Goal: Task Accomplishment & Management: Manage account settings

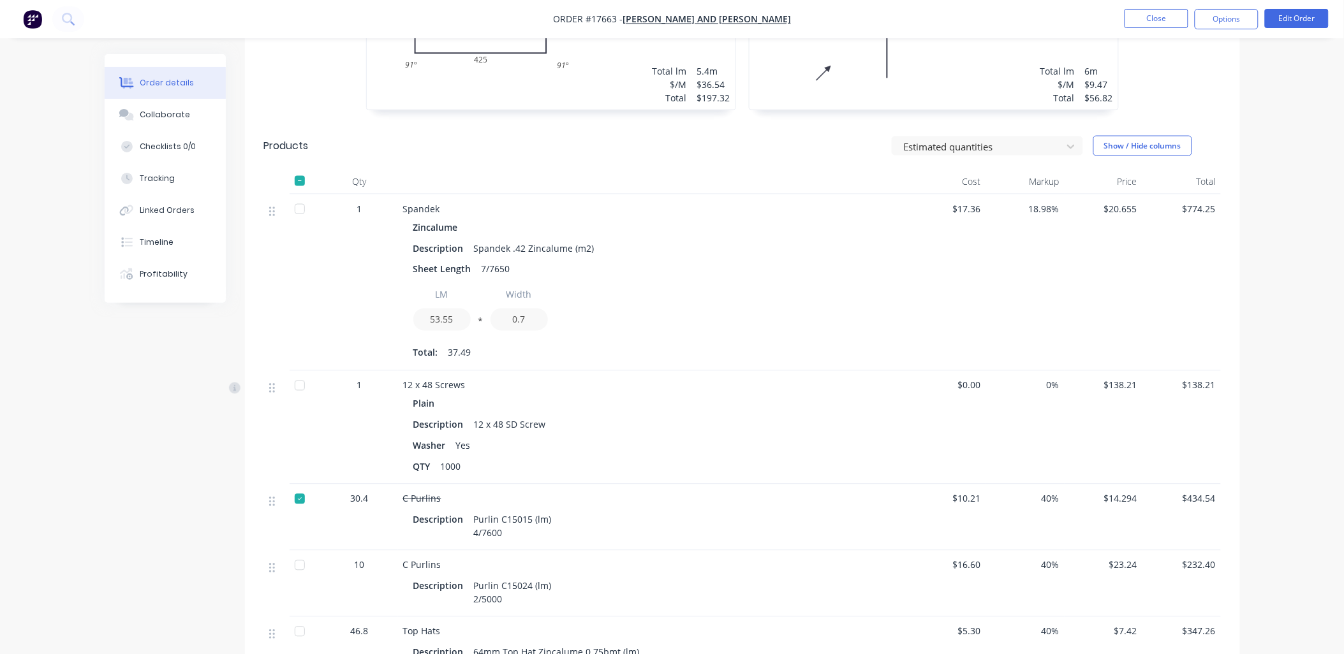
scroll to position [425, 0]
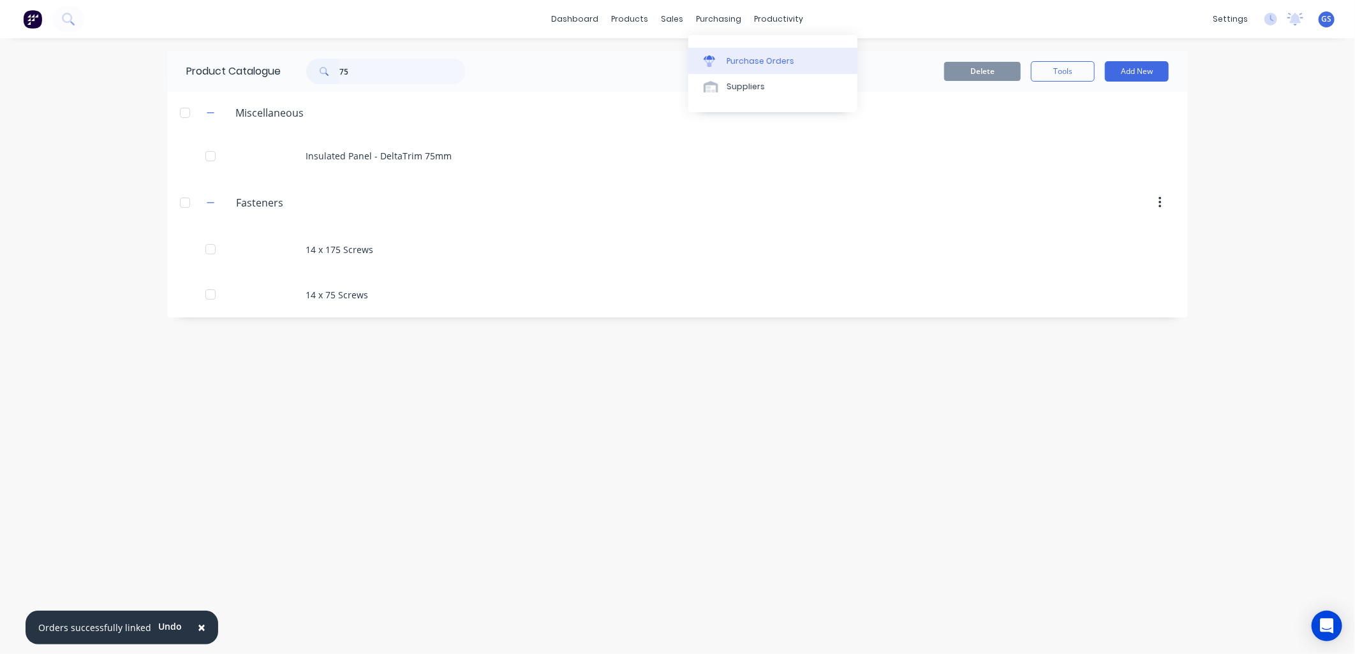
click at [780, 52] on link "Purchase Orders" at bounding box center [772, 61] width 169 height 26
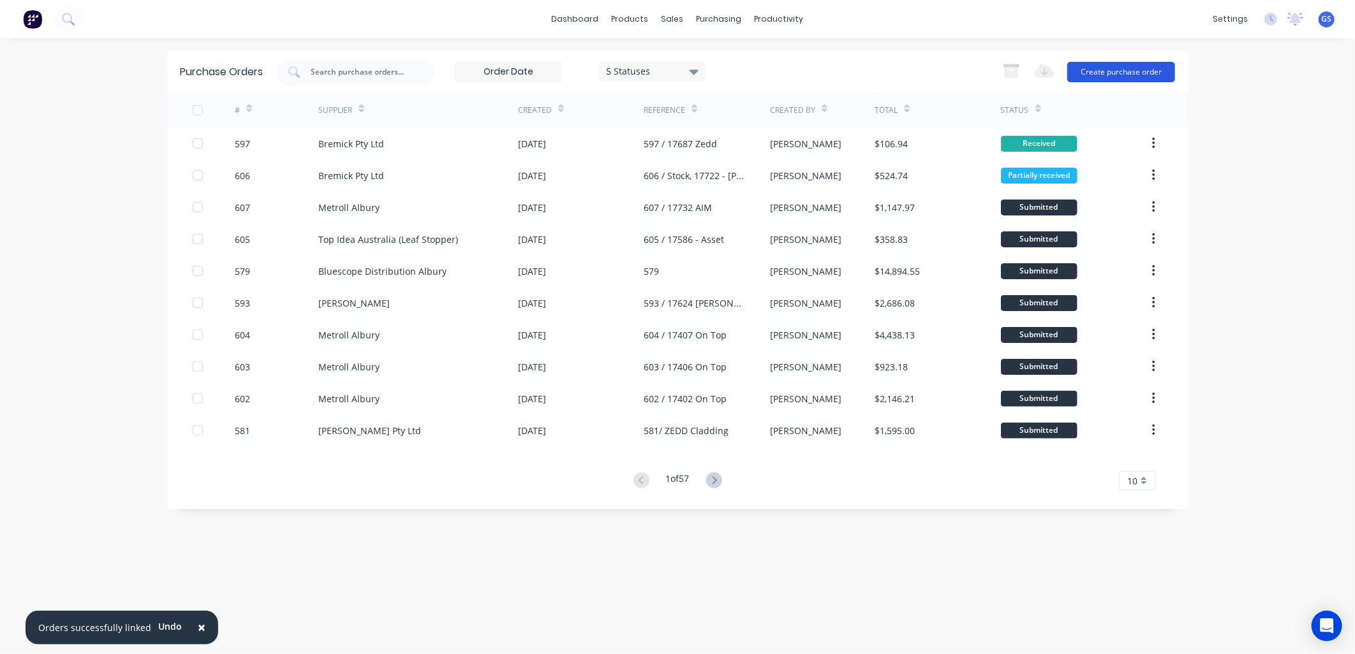
click at [1144, 66] on button "Create purchase order" at bounding box center [1121, 72] width 108 height 20
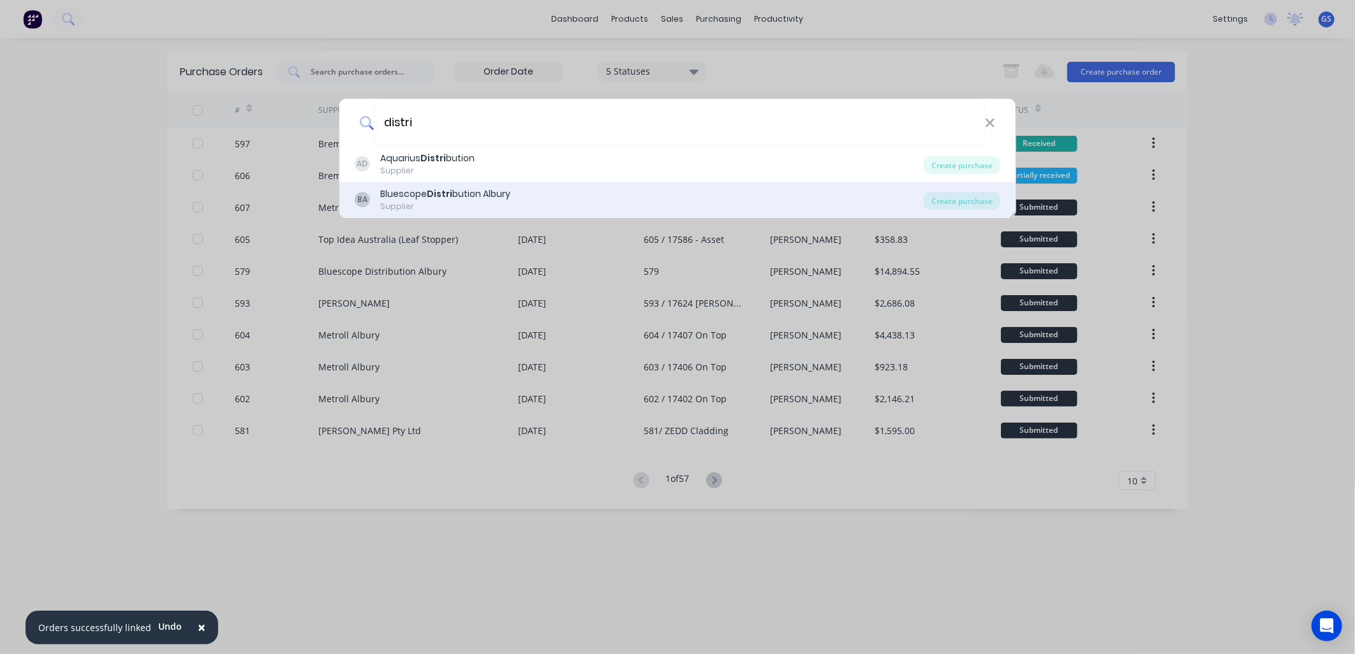
type input "distri"
click at [450, 202] on div "Supplier" at bounding box center [445, 206] width 130 height 11
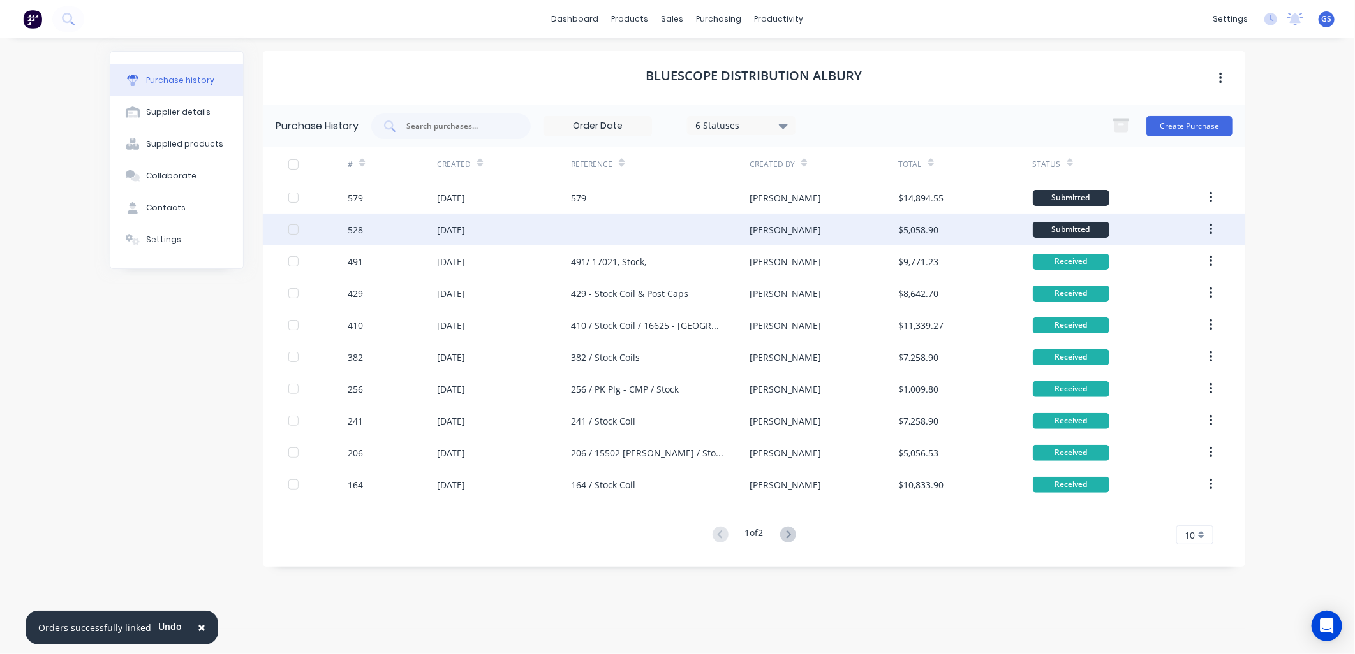
click at [603, 228] on div at bounding box center [660, 230] width 179 height 32
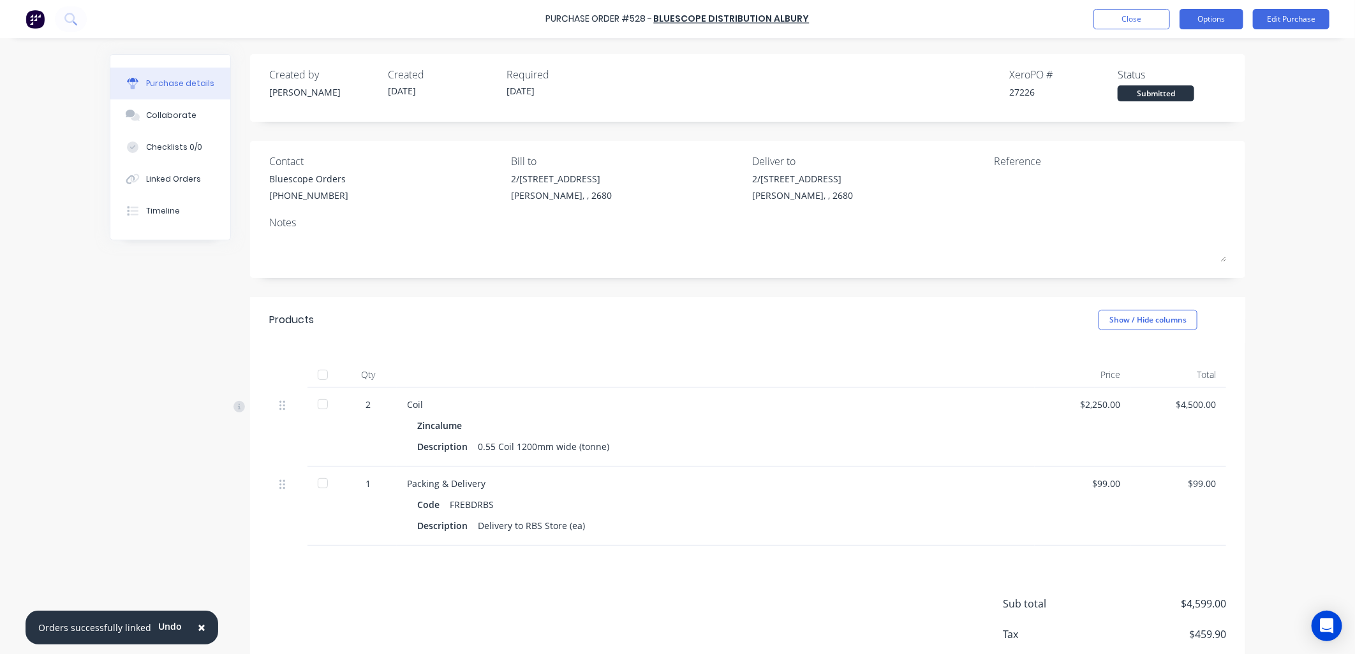
click at [1207, 18] on button "Options" at bounding box center [1211, 19] width 64 height 20
drag, startPoint x: 1297, startPoint y: 121, endPoint x: 1303, endPoint y: 66, distance: 55.2
click at [1298, 115] on div "× Orders successfully linked Undo Purchase Order #528 - Bluescope Distribution …" at bounding box center [677, 327] width 1355 height 654
click at [1306, 16] on button "Edit Purchase" at bounding box center [1291, 19] width 77 height 20
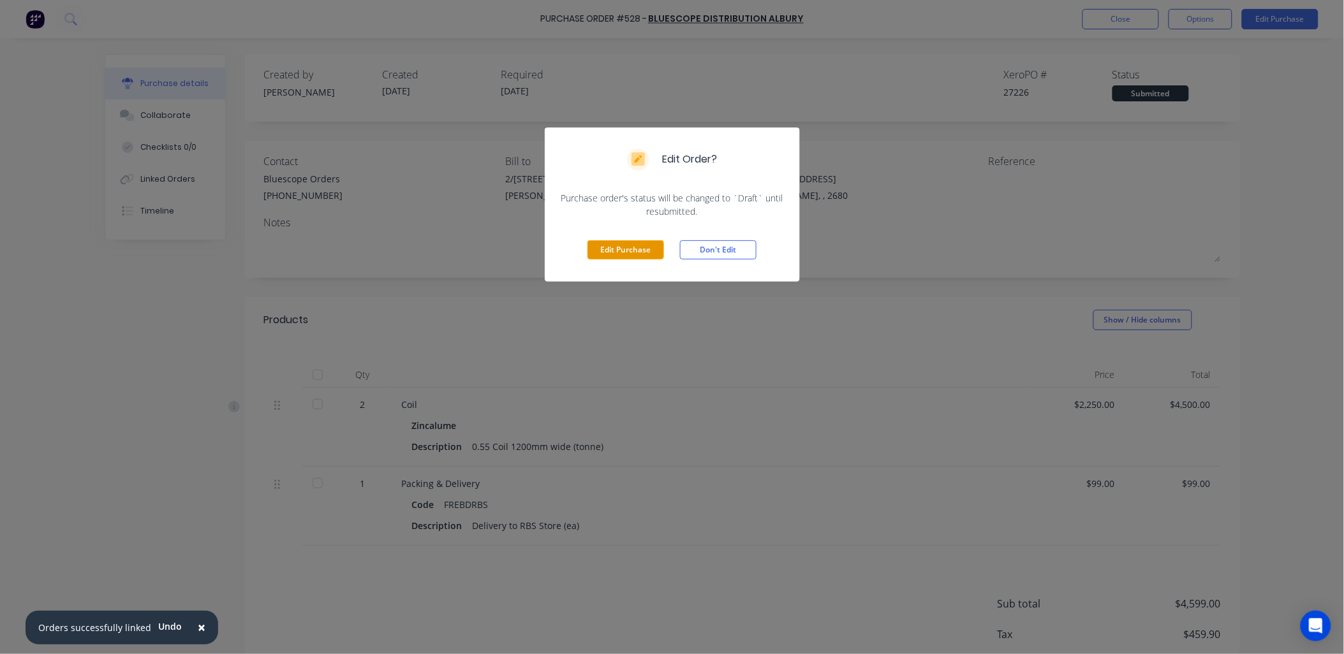
click at [645, 246] on button "Edit Purchase" at bounding box center [625, 249] width 77 height 19
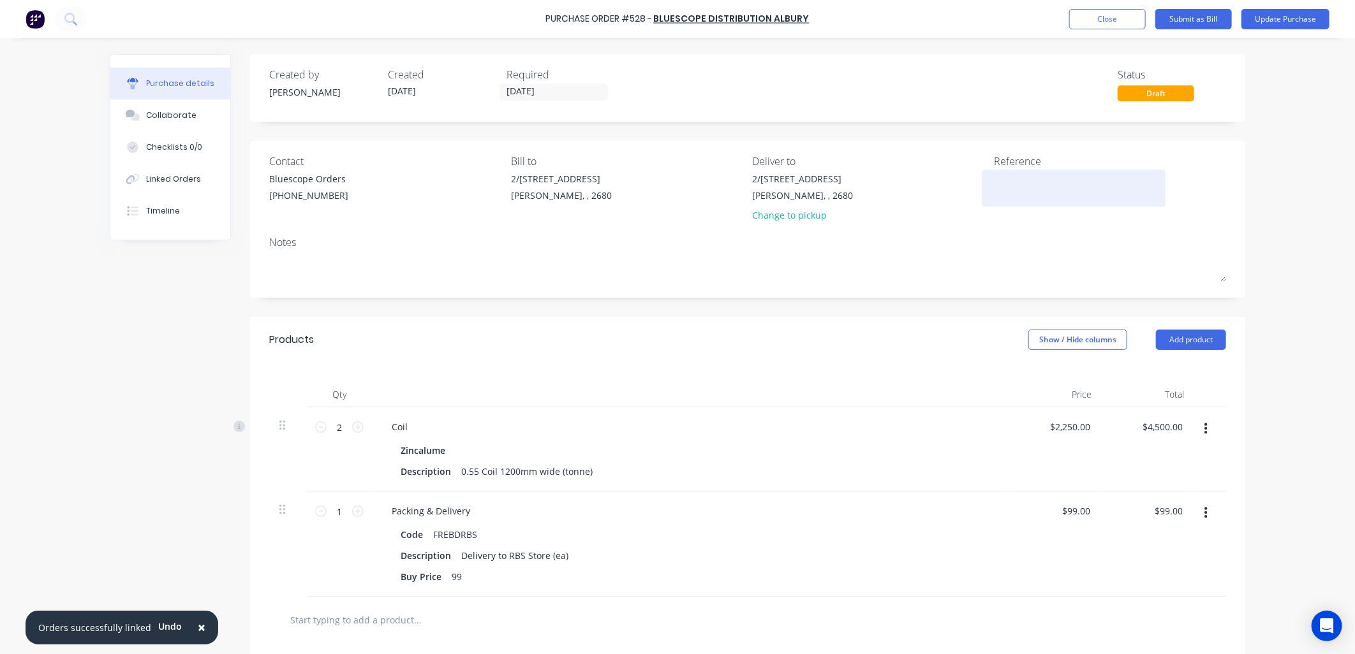
click at [1008, 189] on textarea at bounding box center [1073, 186] width 159 height 29
type textarea "528 / Stock Coil"
type textarea "x"
type textarea "528 / Stock Coils"
click at [1036, 179] on textarea "528 / Stock Coils" at bounding box center [1073, 186] width 159 height 29
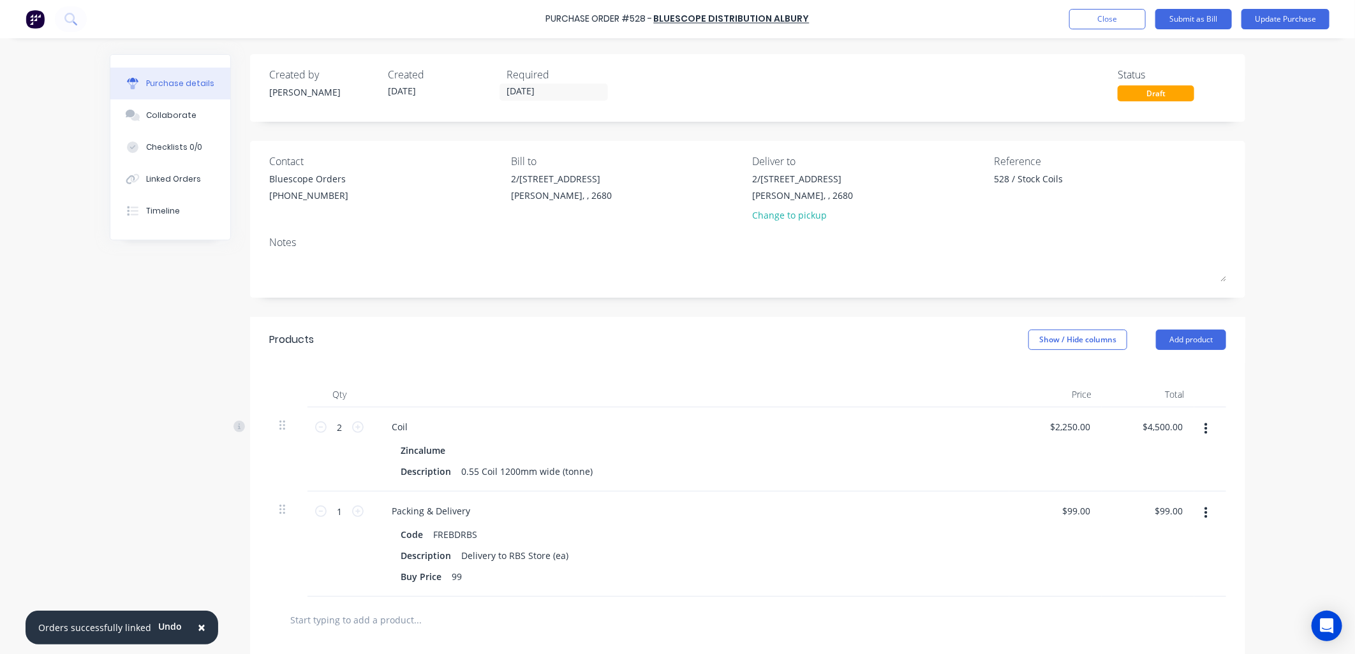
type textarea "x"
type textarea "528 / Stock ZCoils"
type textarea "x"
type textarea "528 / Stock ZACoils"
type textarea "x"
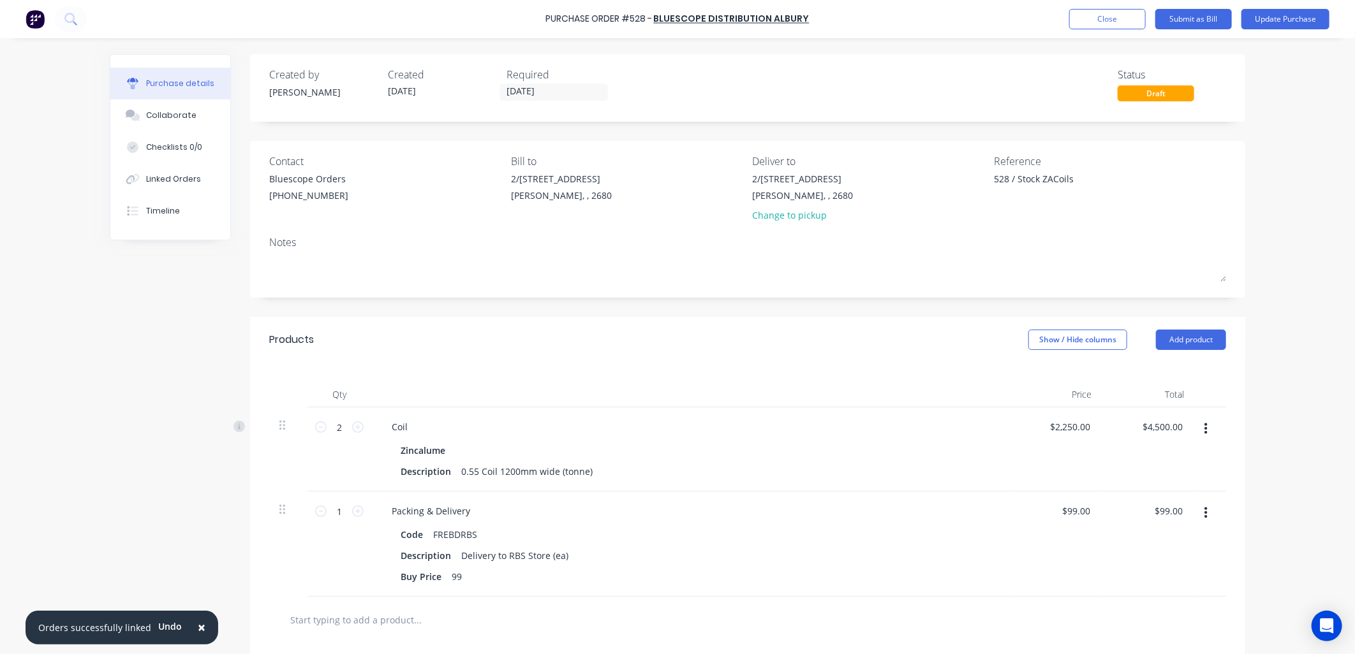
type textarea "528 / Stock ZA Coils"
type textarea "x"
type textarea "528 / Stock ZA Coils"
type textarea "x"
type textarea "528 / Stock ZA Coils"
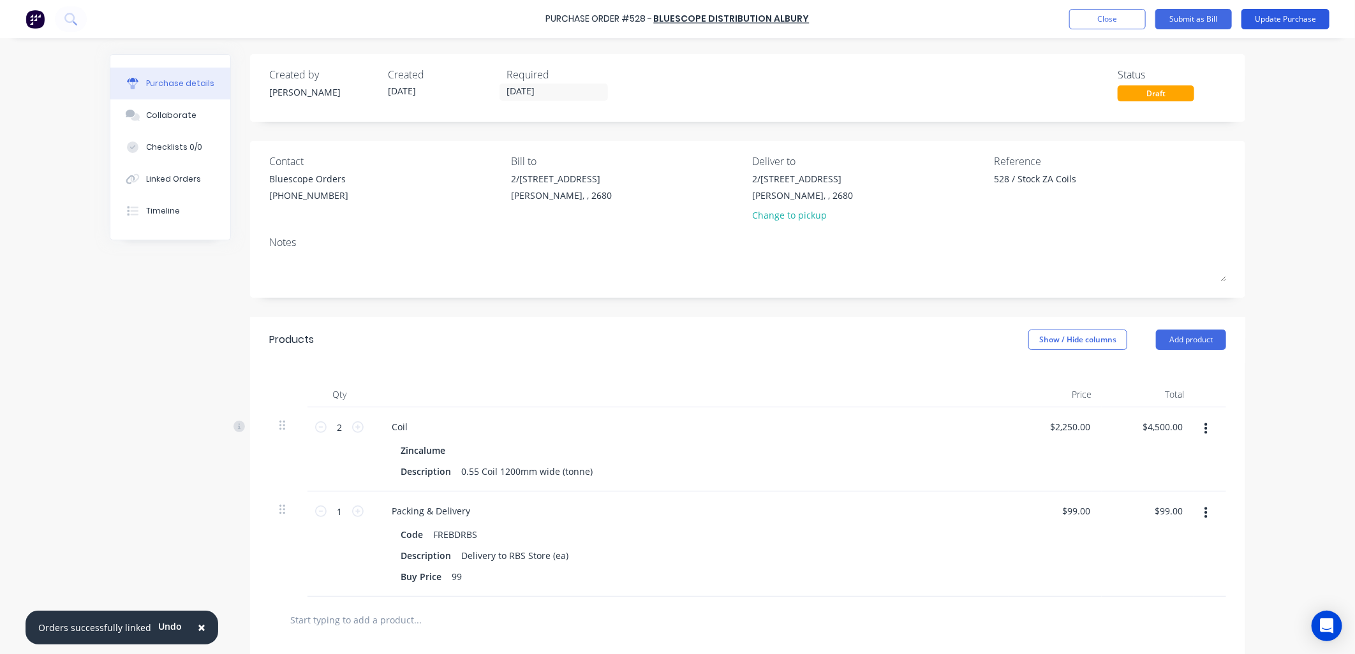
click at [1282, 18] on button "Update Purchase" at bounding box center [1285, 19] width 88 height 20
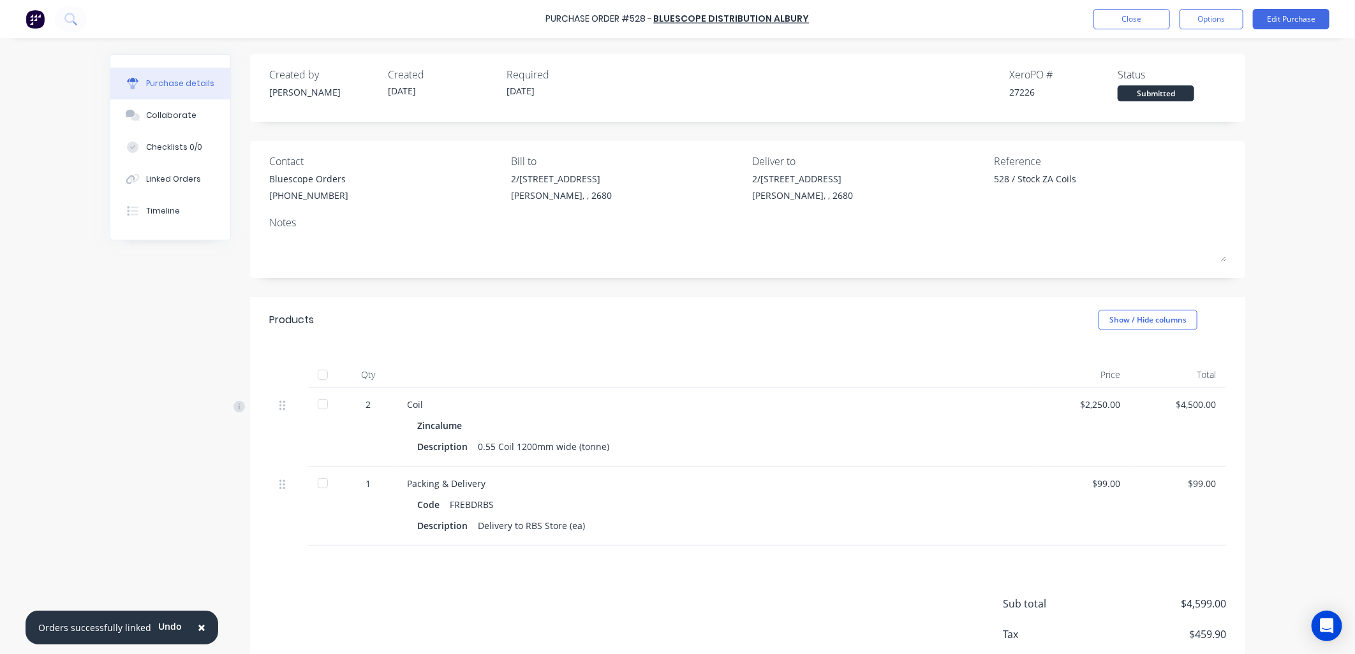
click at [1130, 7] on div "Purchase Order #528 - Bluescope Distribution Albury Close Options Edit Purchase" at bounding box center [677, 19] width 1355 height 38
click at [1135, 11] on button "Close" at bounding box center [1131, 19] width 77 height 20
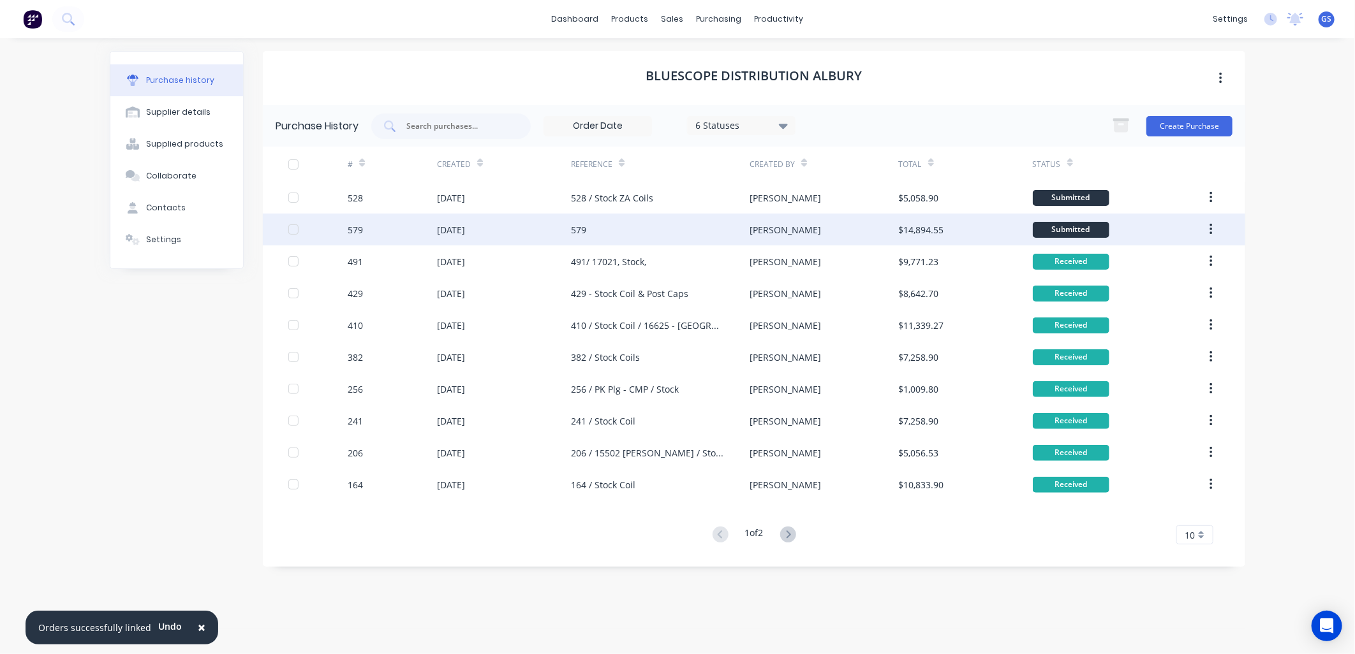
click at [670, 228] on div "579" at bounding box center [660, 230] width 179 height 32
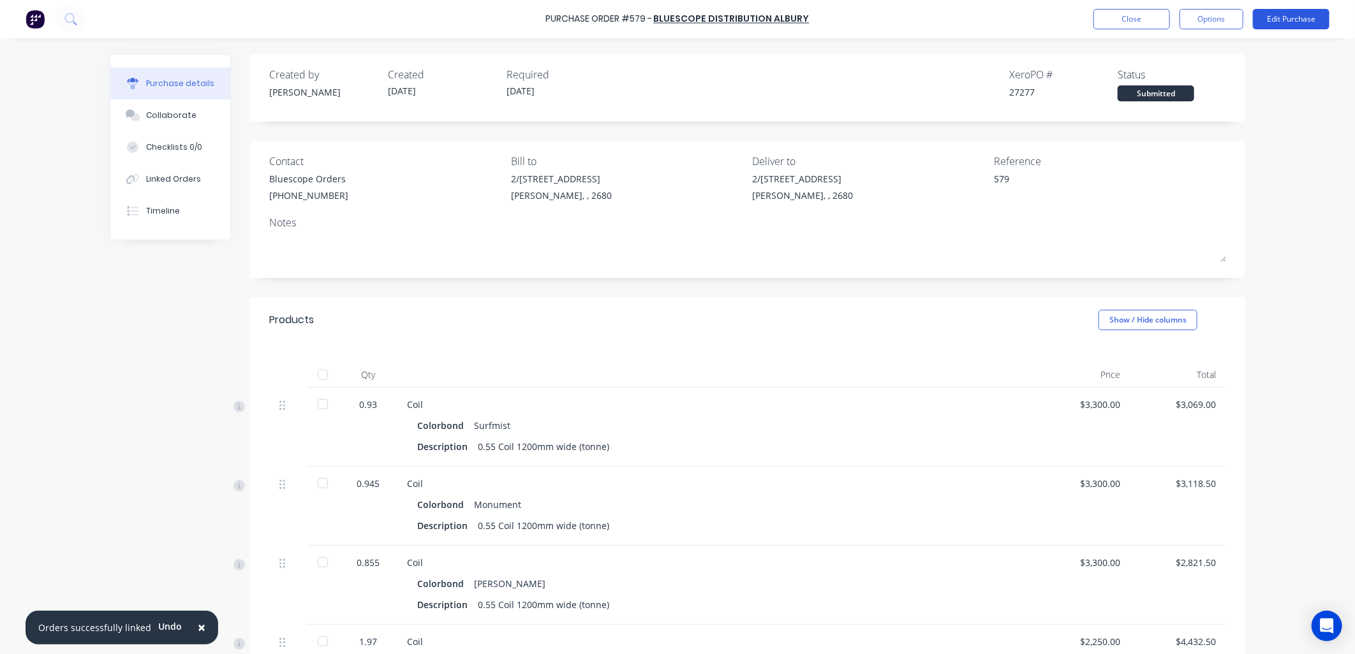
click at [1286, 11] on button "Edit Purchase" at bounding box center [1291, 19] width 77 height 20
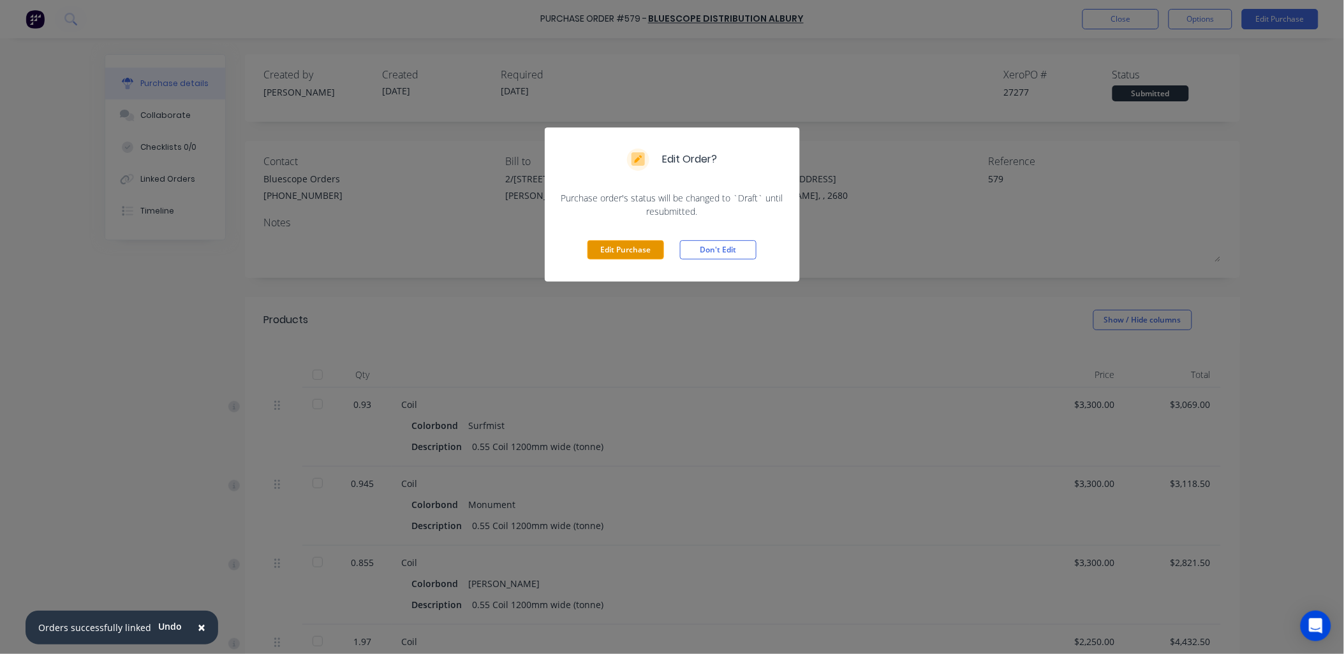
click at [640, 254] on button "Edit Purchase" at bounding box center [625, 249] width 77 height 19
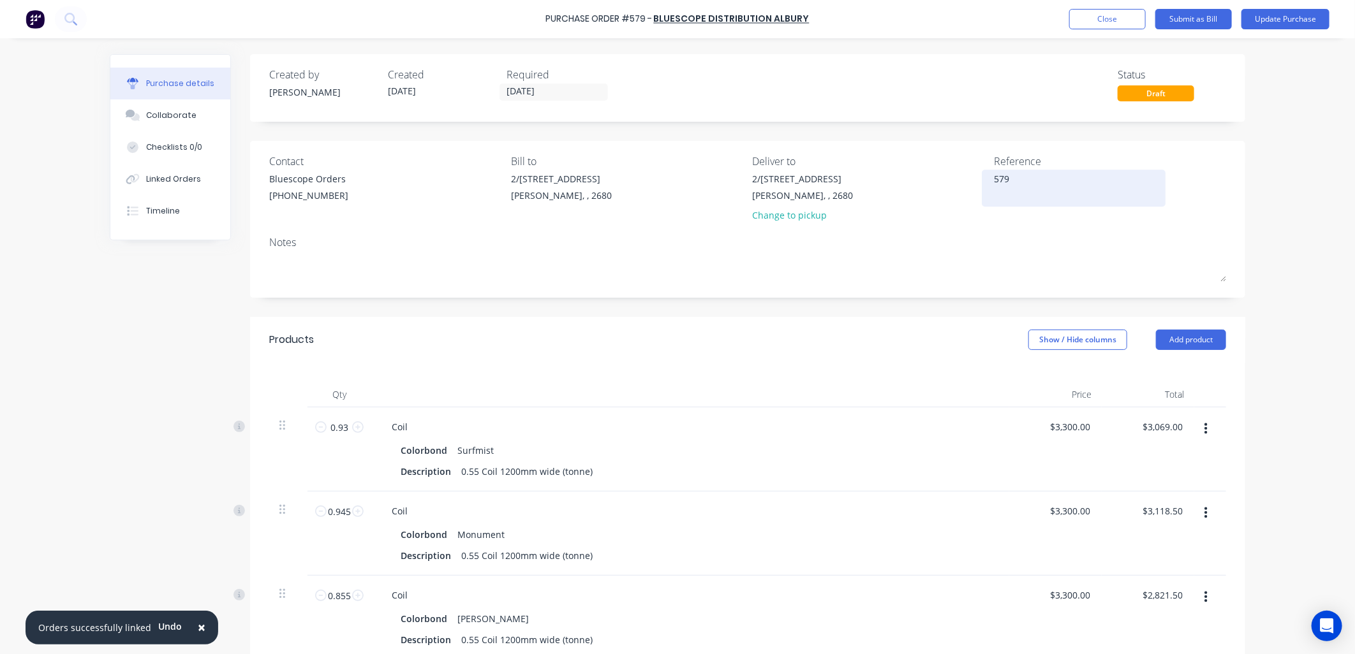
type textarea "x"
click at [994, 174] on div "579" at bounding box center [1073, 188] width 159 height 32
click at [1012, 177] on textarea "579" at bounding box center [1073, 186] width 159 height 29
type textarea "579 / Sto"
type textarea "x"
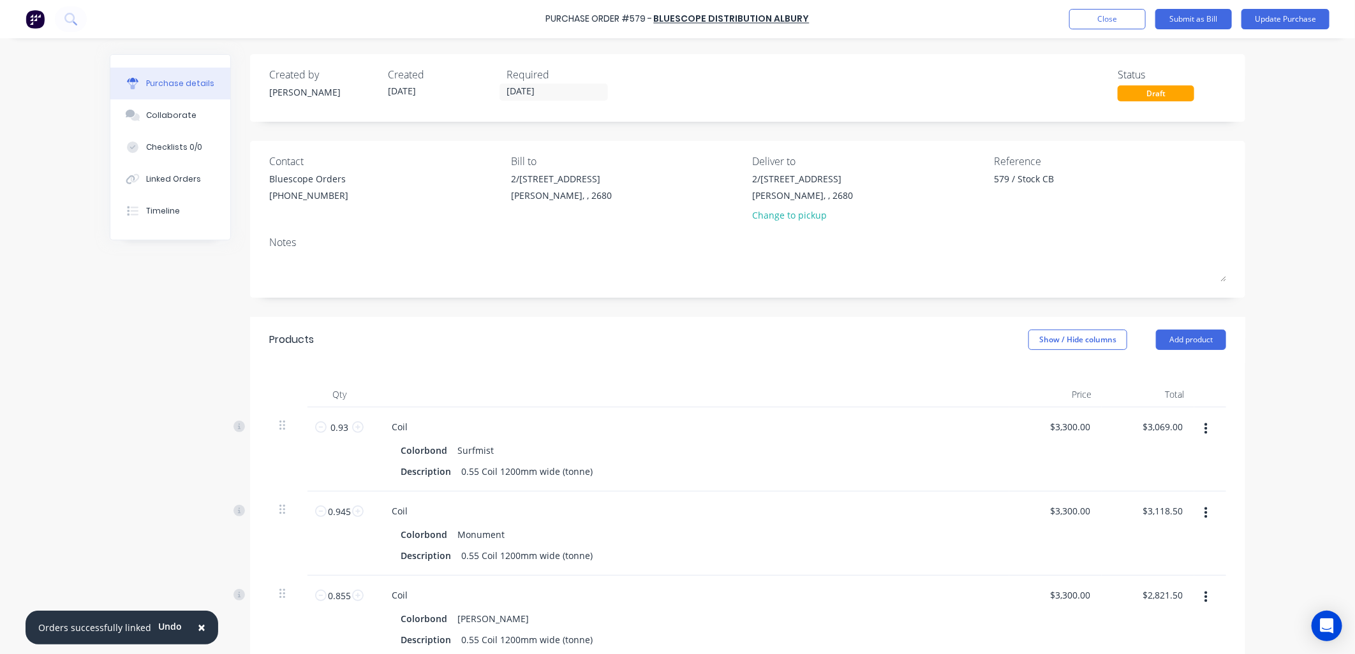
type textarea "579 / Stock CB"
type textarea "x"
type textarea "579 / Stock CB &"
type textarea "x"
type textarea "579 / Stock CB &"
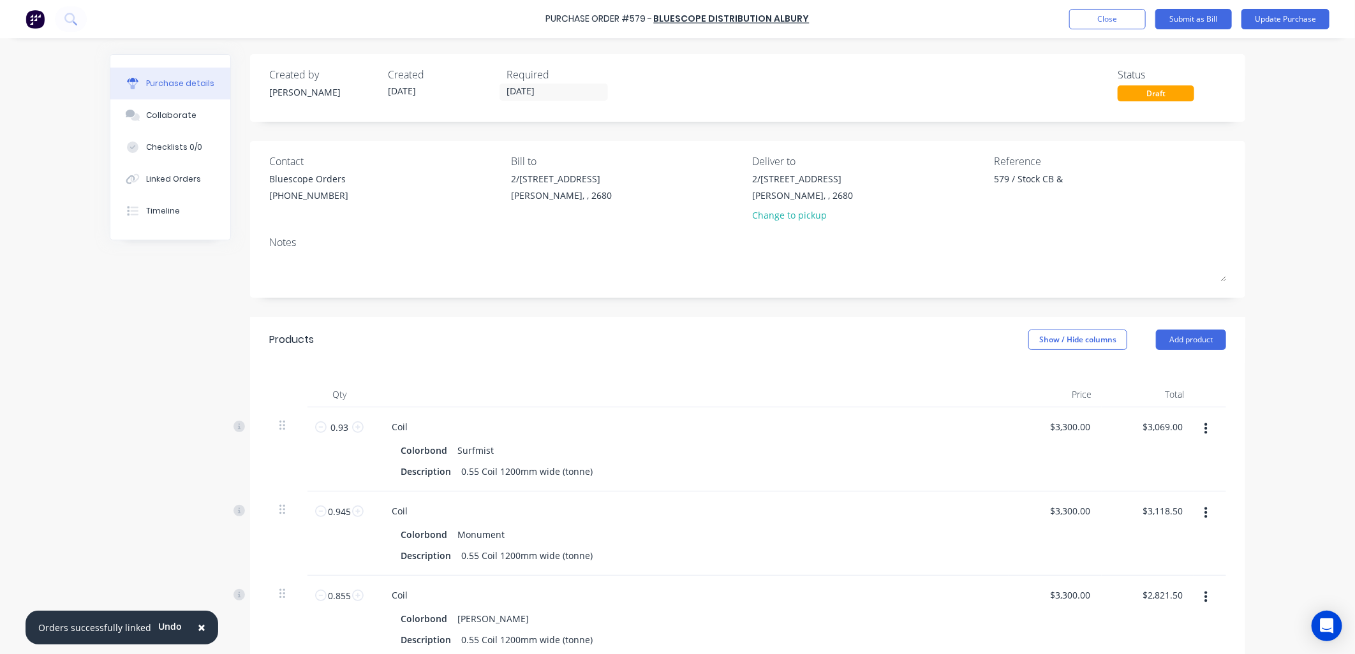
type textarea "x"
type textarea "579 / Stock CB & Z"
type textarea "x"
type textarea "579 / Stock CB & ZA"
type textarea "x"
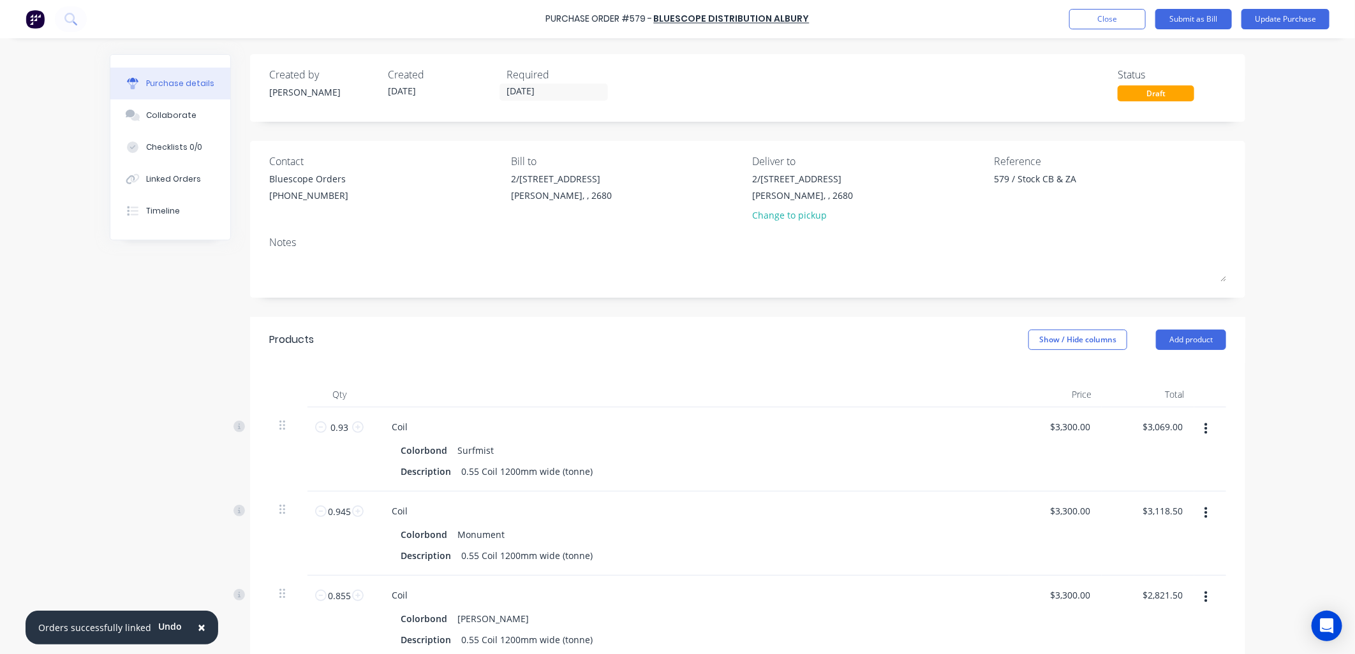
type textarea "579 / Stock CB & ZA"
type textarea "x"
type textarea "579 / Stock CB & ZA C"
type textarea "x"
type textarea "579 / Stock CB & ZA Co"
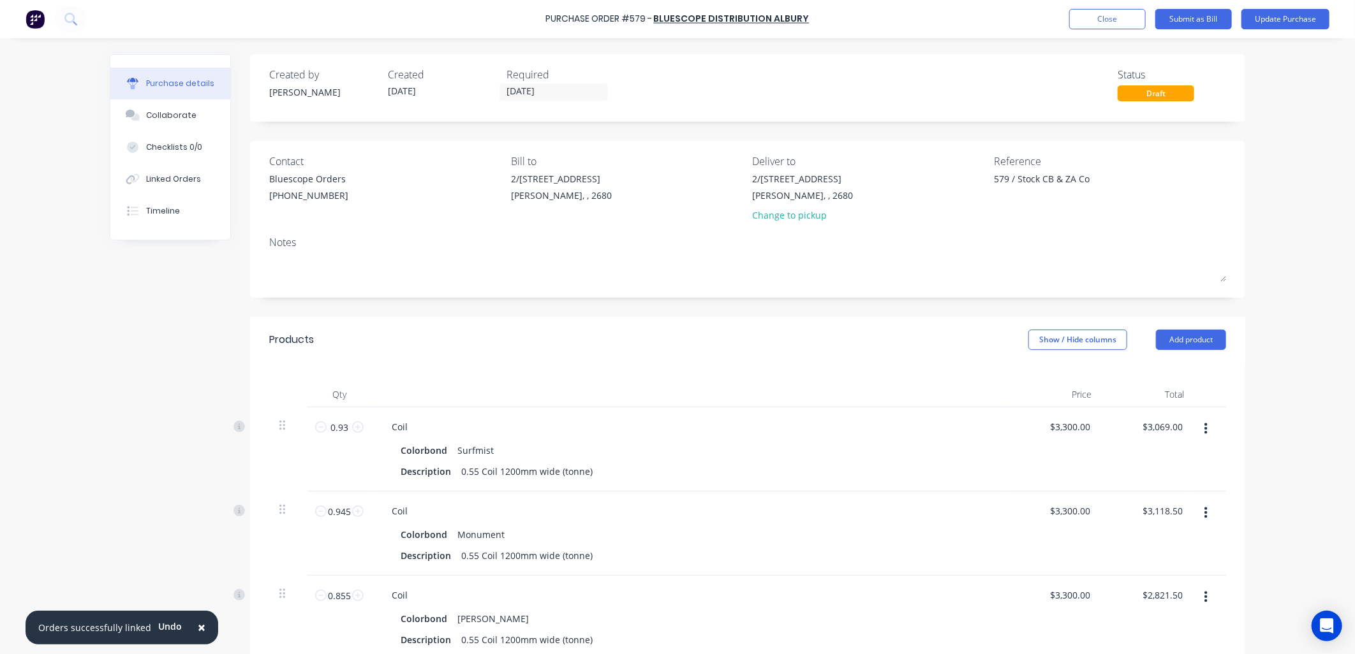
type textarea "x"
type textarea "579 / Stock CB & ZA Coi"
type textarea "x"
type textarea "579 / Stock CB & ZA Coil"
type textarea "x"
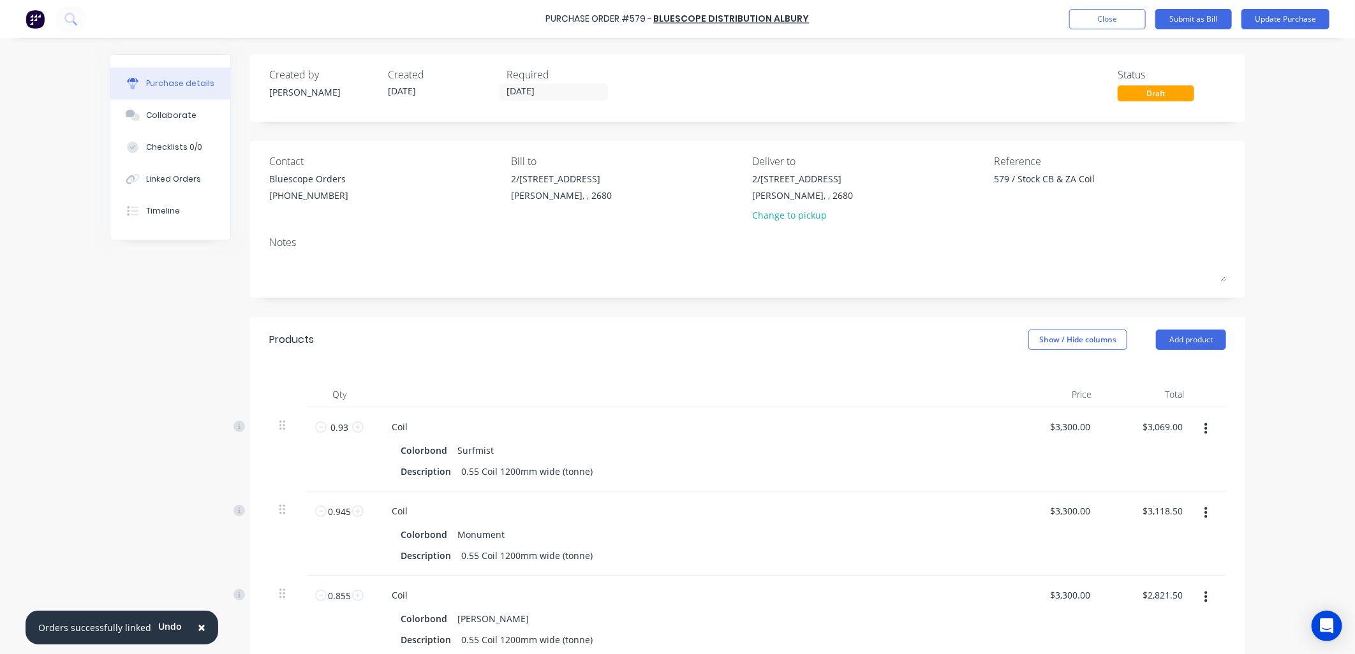
type textarea "579 / Stock CB & ZA Coils"
type textarea "x"
type textarea "579 / Stock CB & ZA Coils"
type textarea "x"
type textarea "579 / Stock CB & ZA Coils"
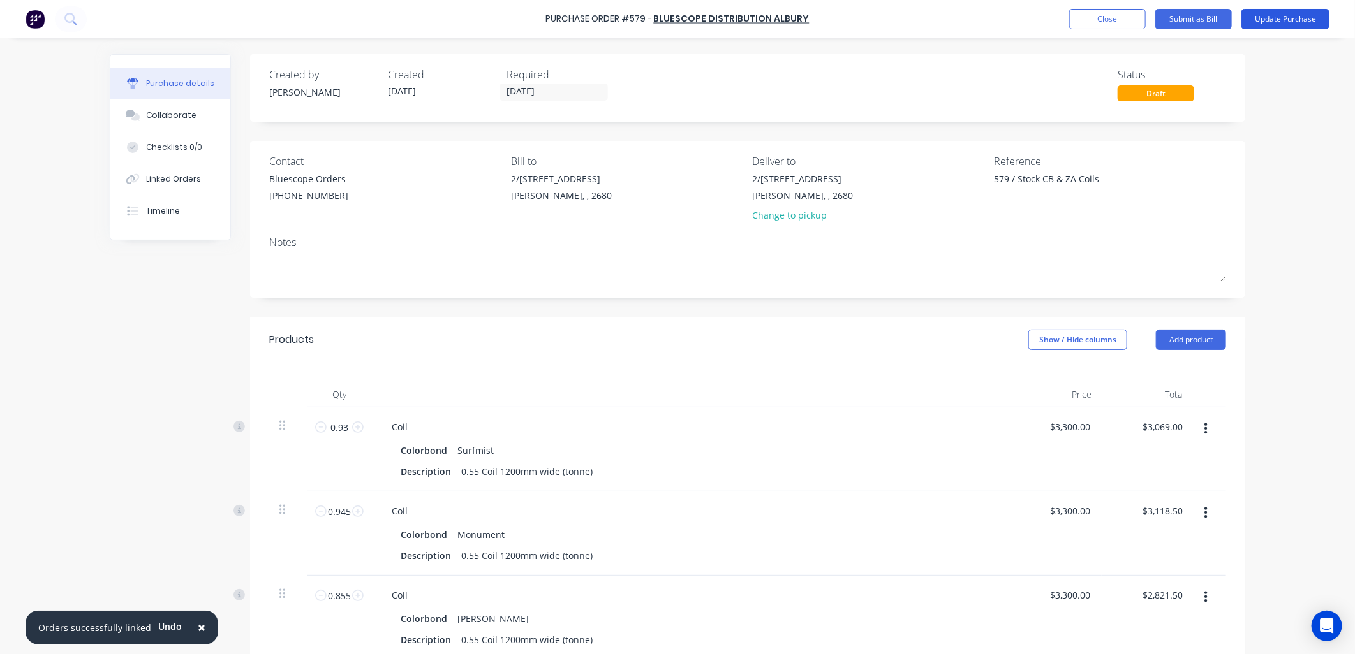
click at [1288, 24] on button "Update Purchase" at bounding box center [1285, 19] width 88 height 20
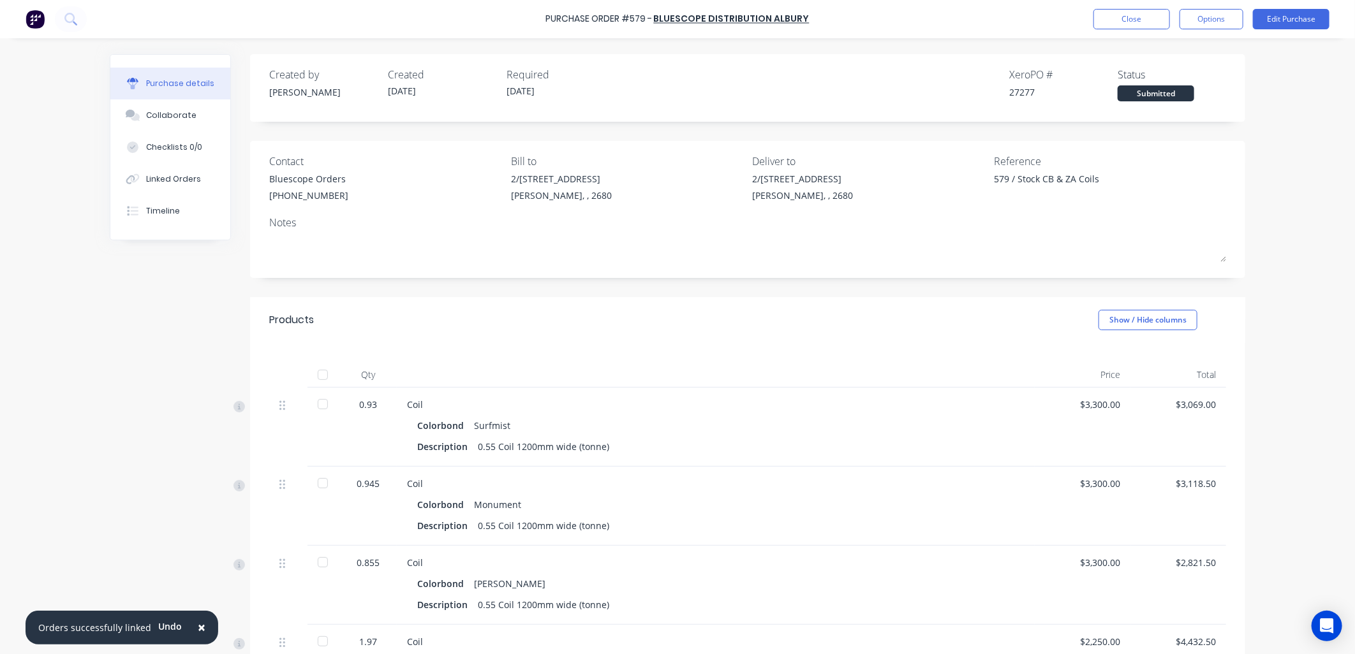
type textarea "x"
click at [1140, 20] on button "Close" at bounding box center [1131, 19] width 77 height 20
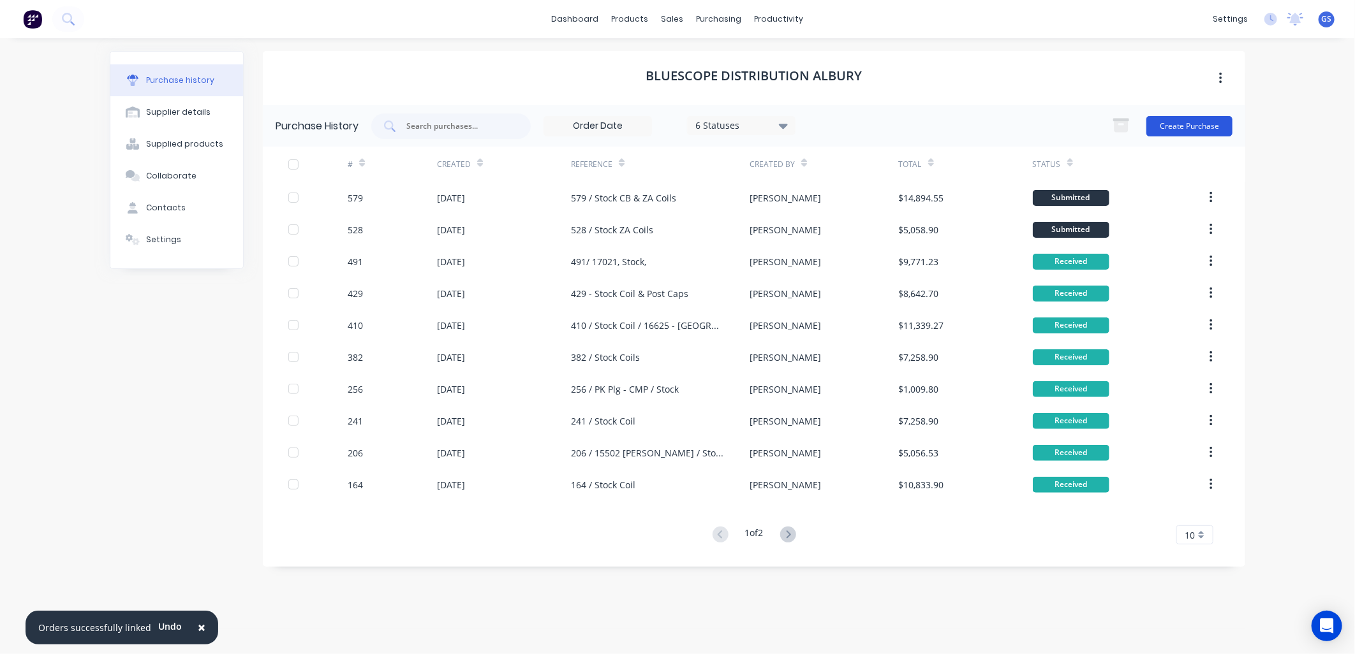
click at [1194, 126] on button "Create Purchase" at bounding box center [1189, 126] width 86 height 20
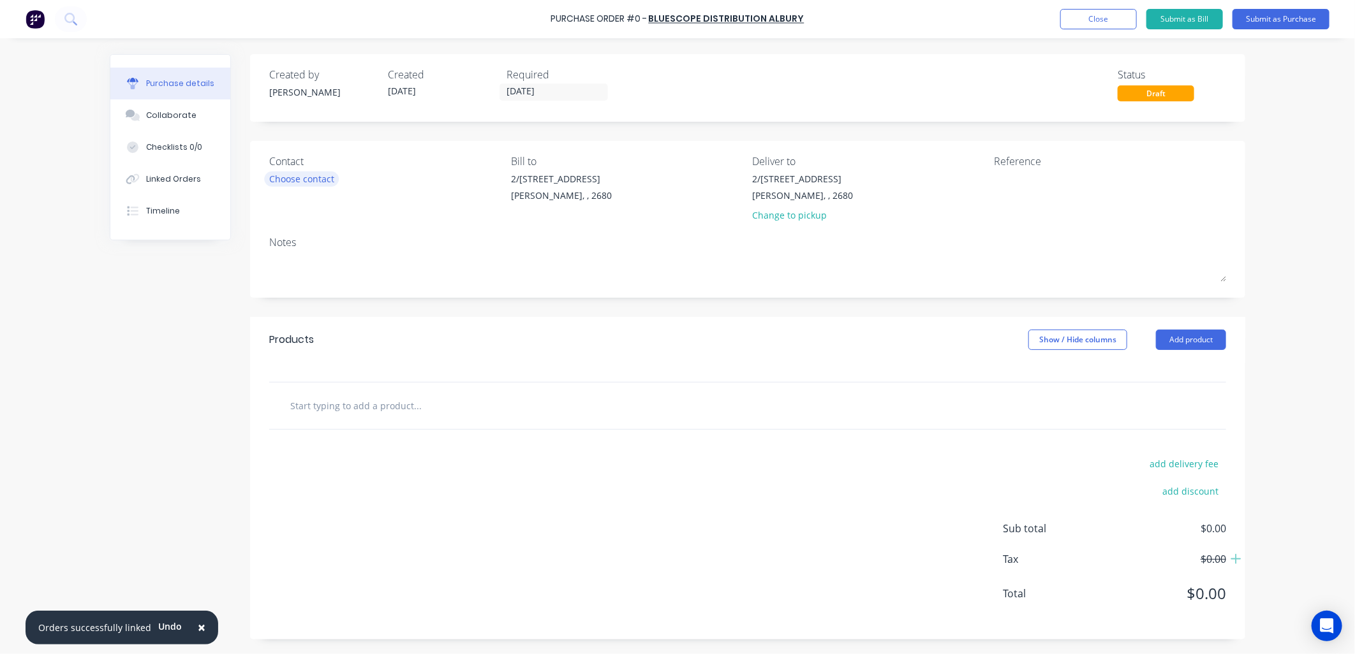
click at [307, 176] on div "Choose contact" at bounding box center [301, 178] width 65 height 13
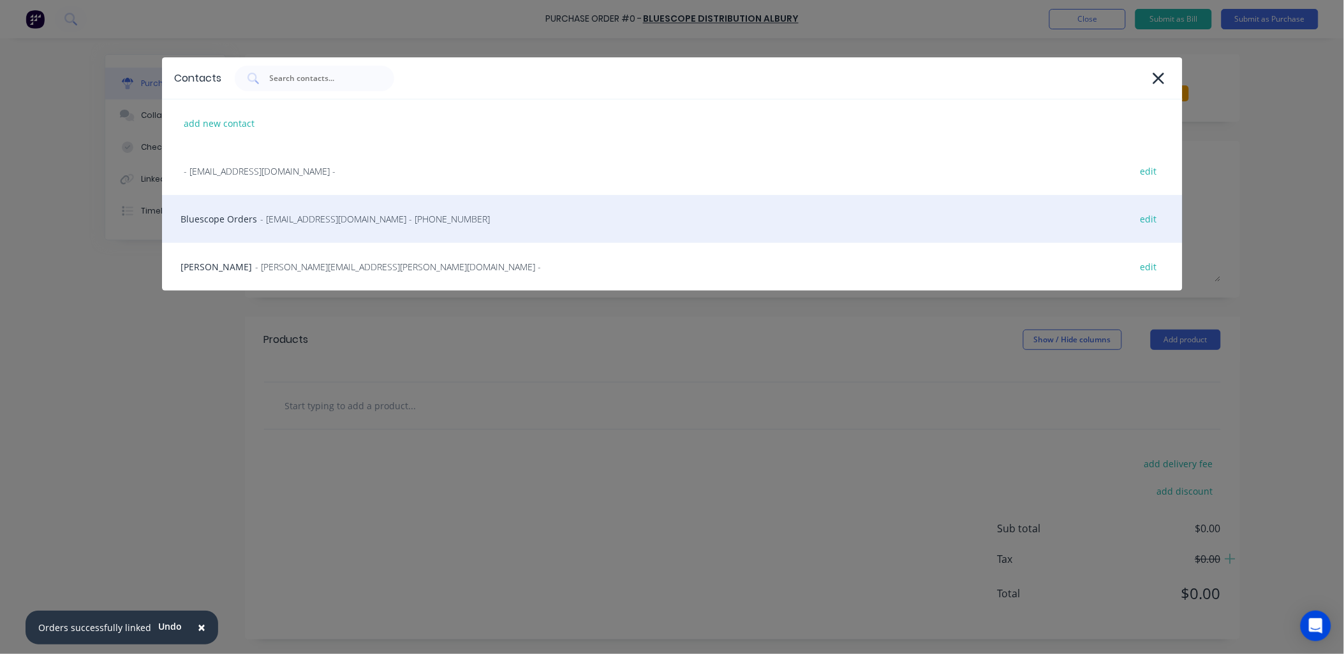
click at [342, 217] on span "- [EMAIL_ADDRESS][DOMAIN_NAME] - [PHONE_NUMBER]" at bounding box center [376, 218] width 230 height 13
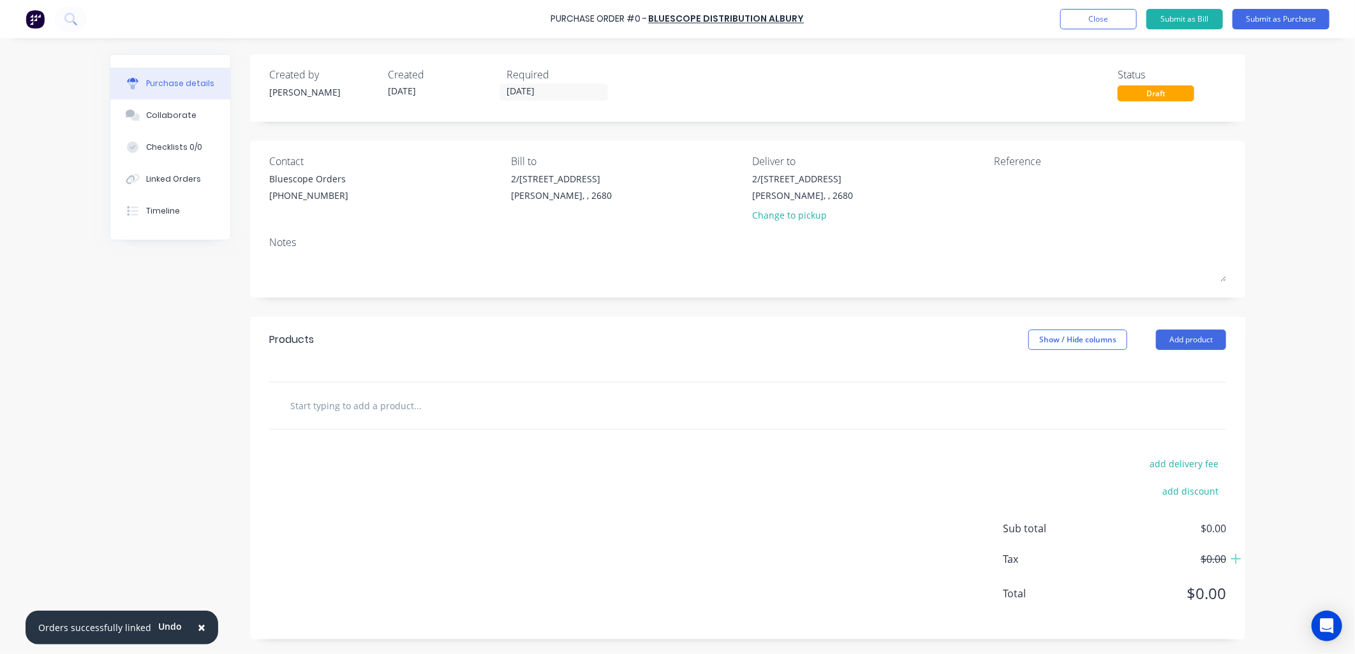
click at [1017, 166] on div "Reference" at bounding box center [1110, 161] width 232 height 15
click at [1003, 177] on textarea at bounding box center [1073, 186] width 159 height 29
click at [1189, 342] on button "Add product" at bounding box center [1191, 340] width 70 height 20
click at [1163, 375] on div "Product catalogue" at bounding box center [1165, 373] width 98 height 18
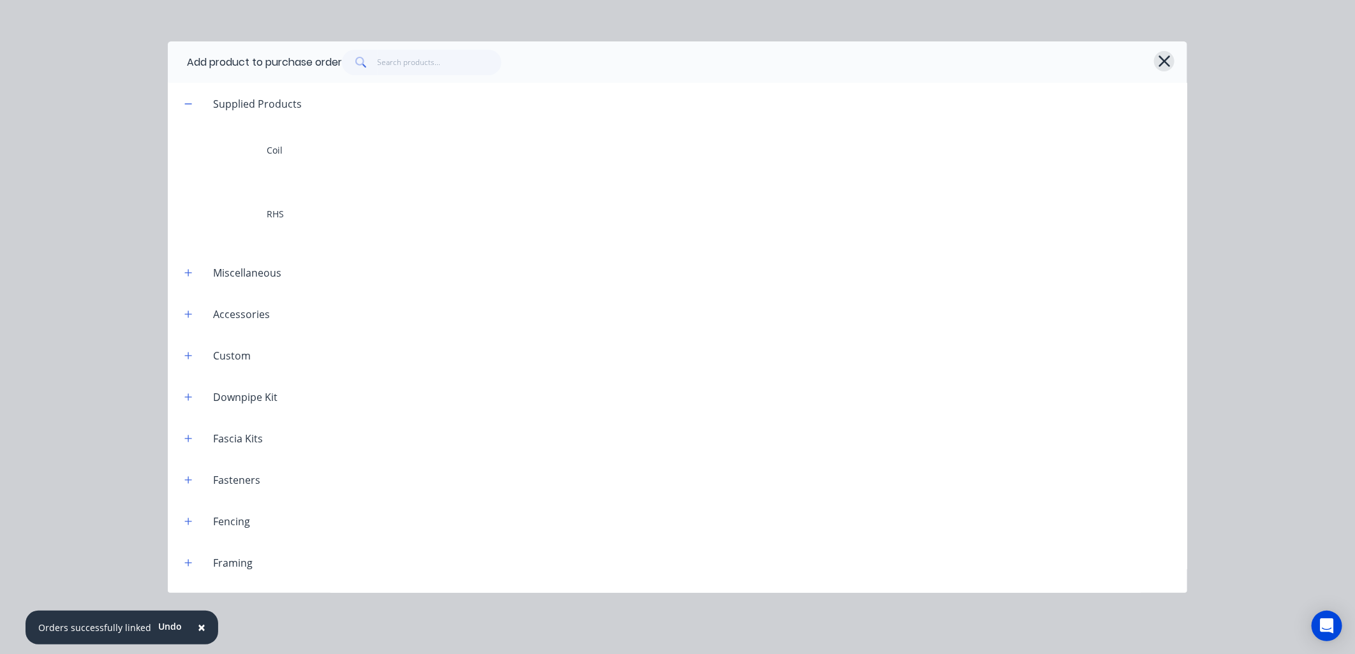
click at [1162, 61] on icon "button" at bounding box center [1164, 61] width 13 height 18
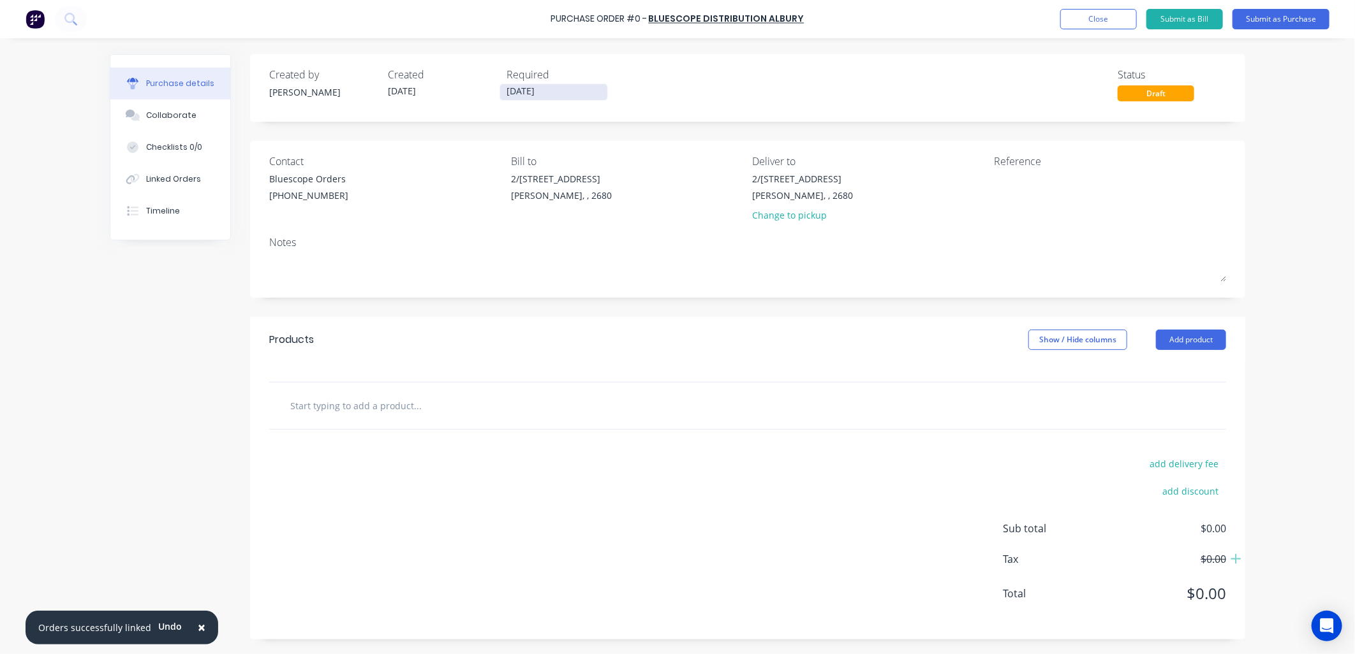
click at [538, 92] on input "[DATE]" at bounding box center [553, 92] width 107 height 16
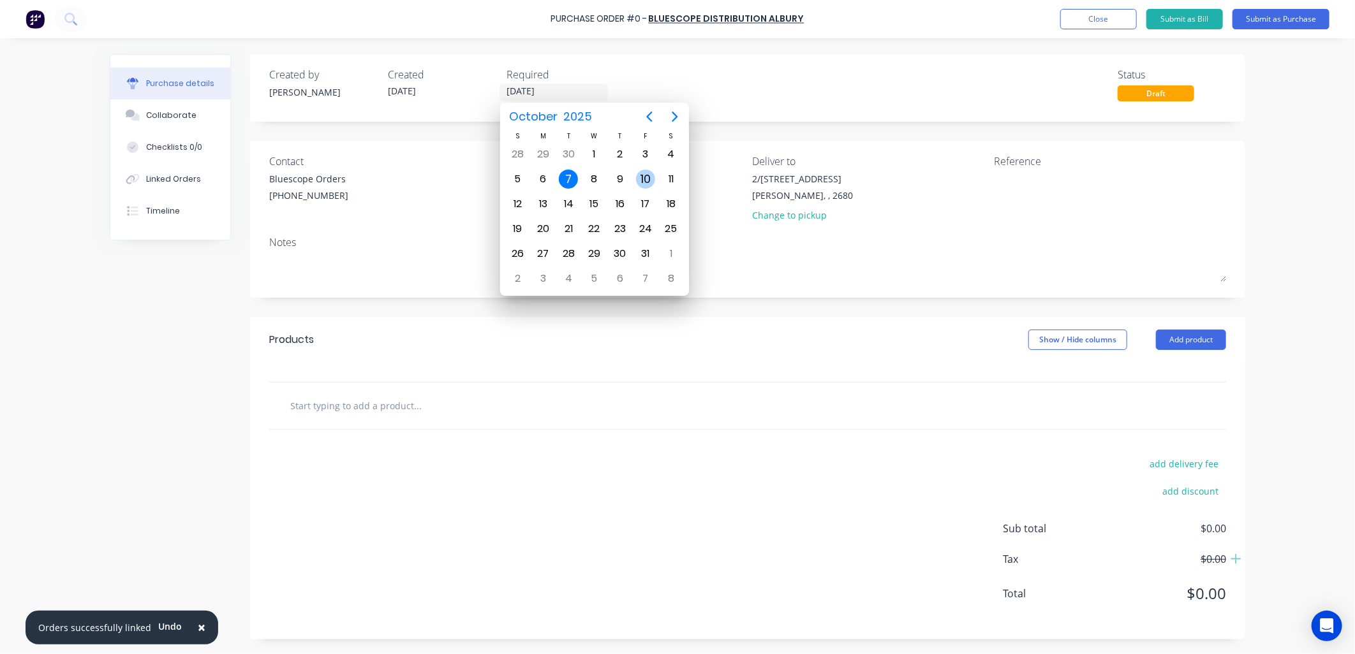
click at [647, 173] on div "10" at bounding box center [645, 179] width 19 height 19
type input "[DATE]"
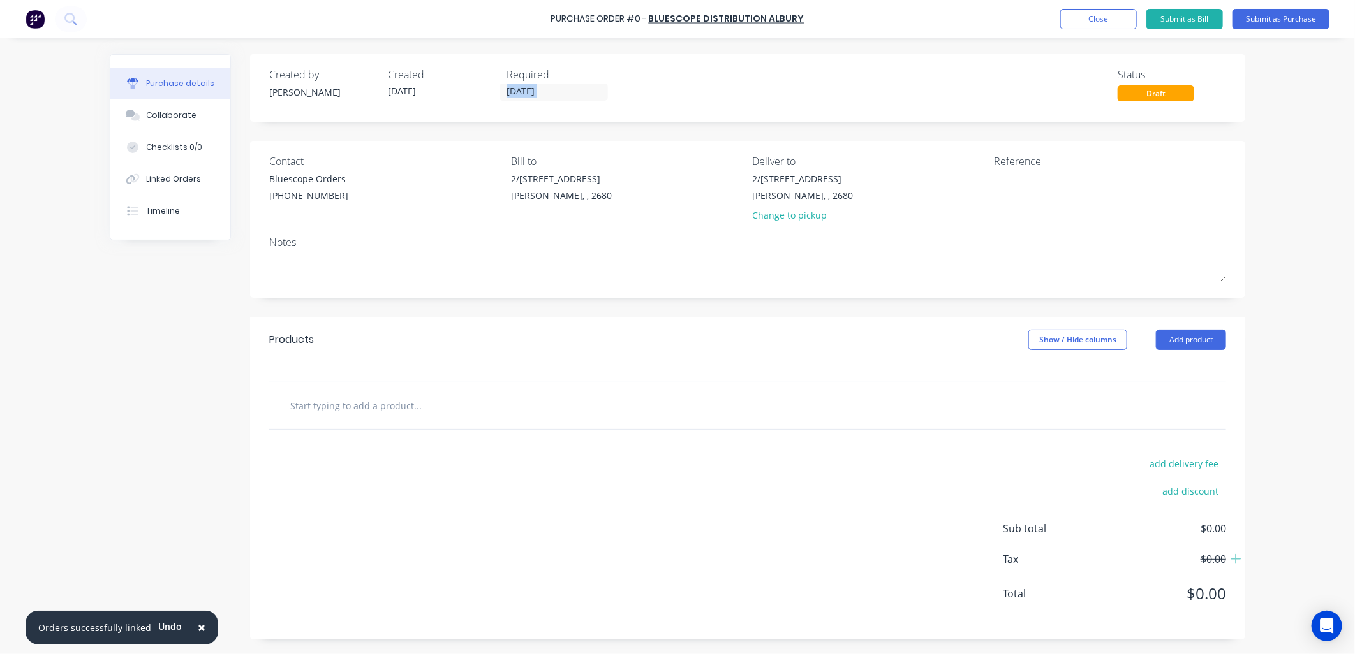
click at [775, 82] on div "Created by [PERSON_NAME] Created [DATE] Required [DATE] Status Draft" at bounding box center [747, 84] width 957 height 34
click at [416, 402] on input "text" at bounding box center [417, 406] width 255 height 26
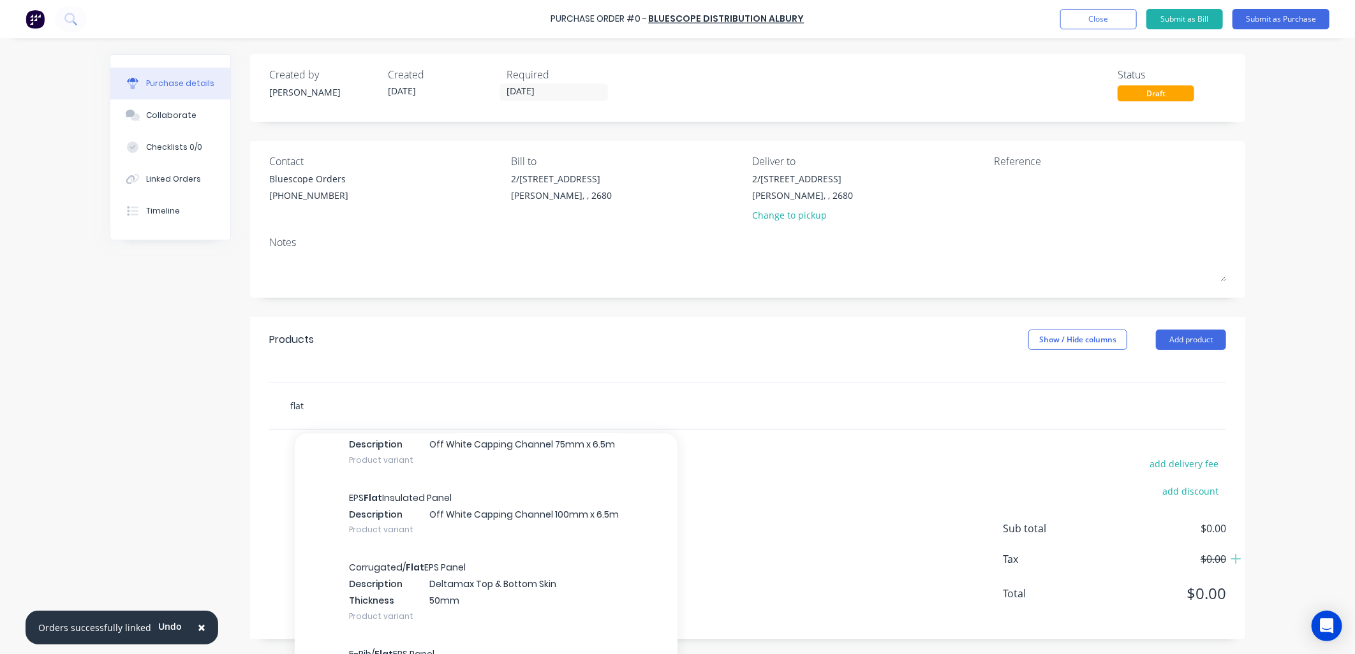
scroll to position [8007, 0]
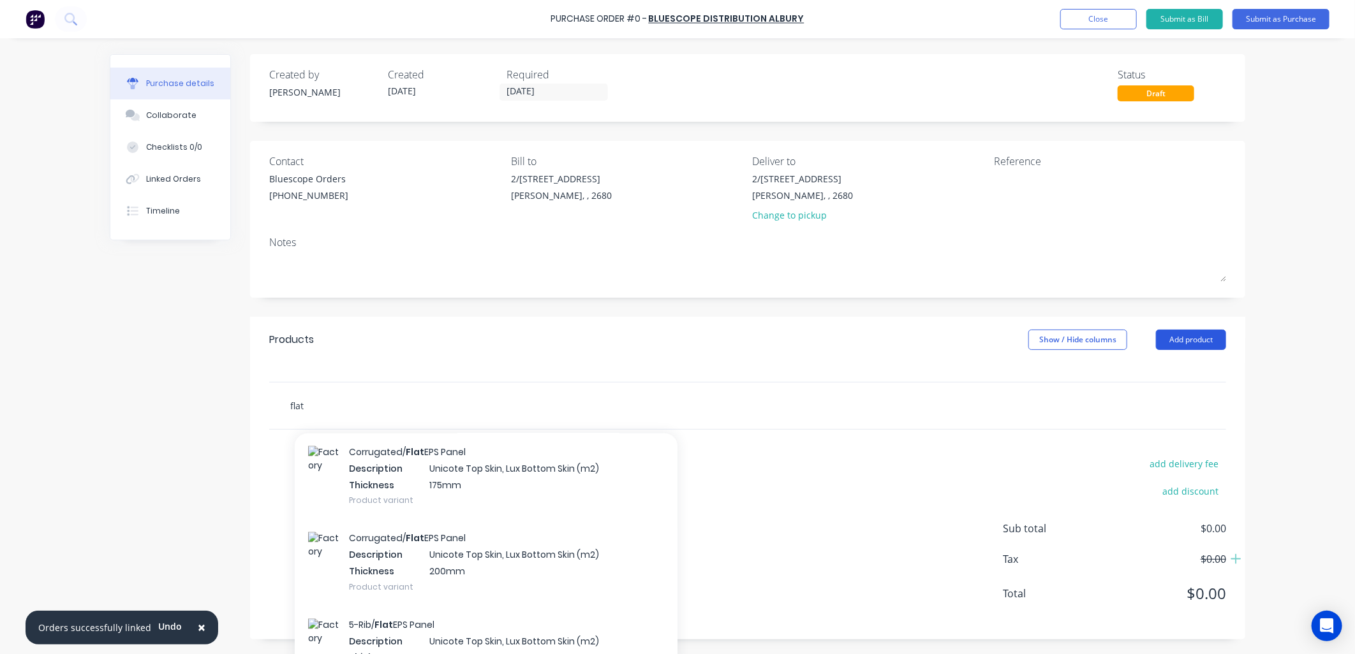
type input "flat"
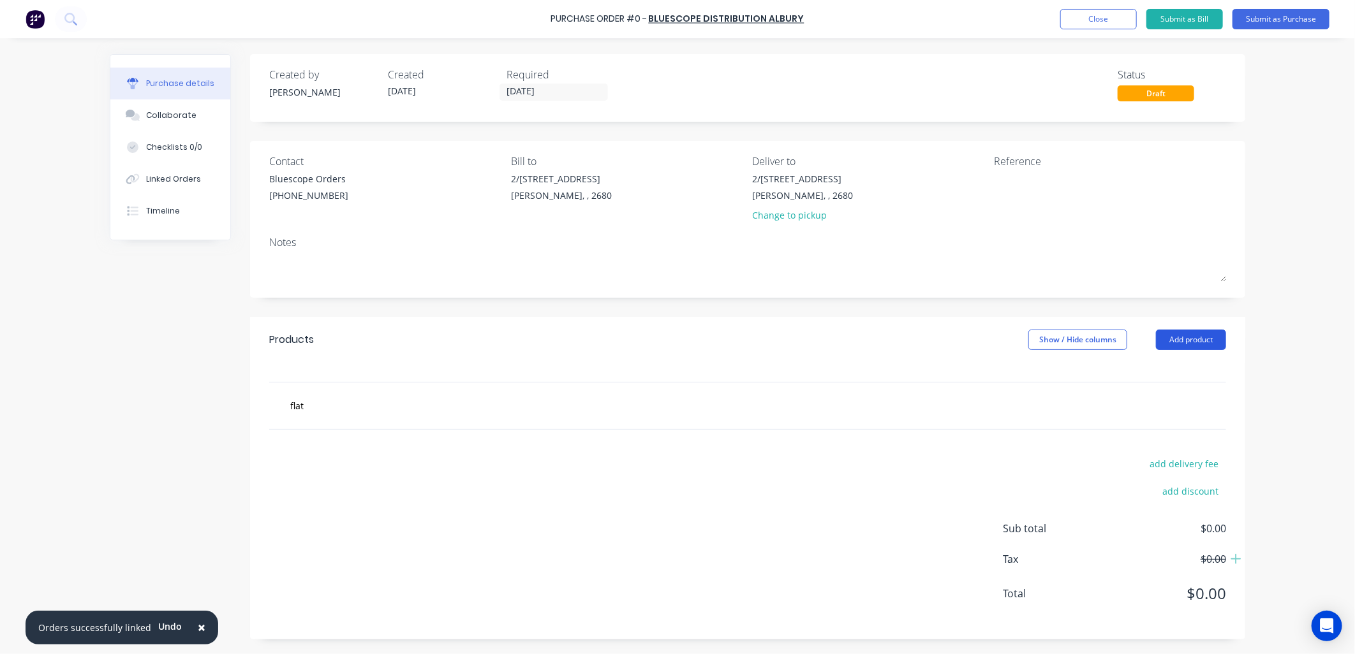
click at [1187, 342] on button "Add product" at bounding box center [1191, 340] width 70 height 20
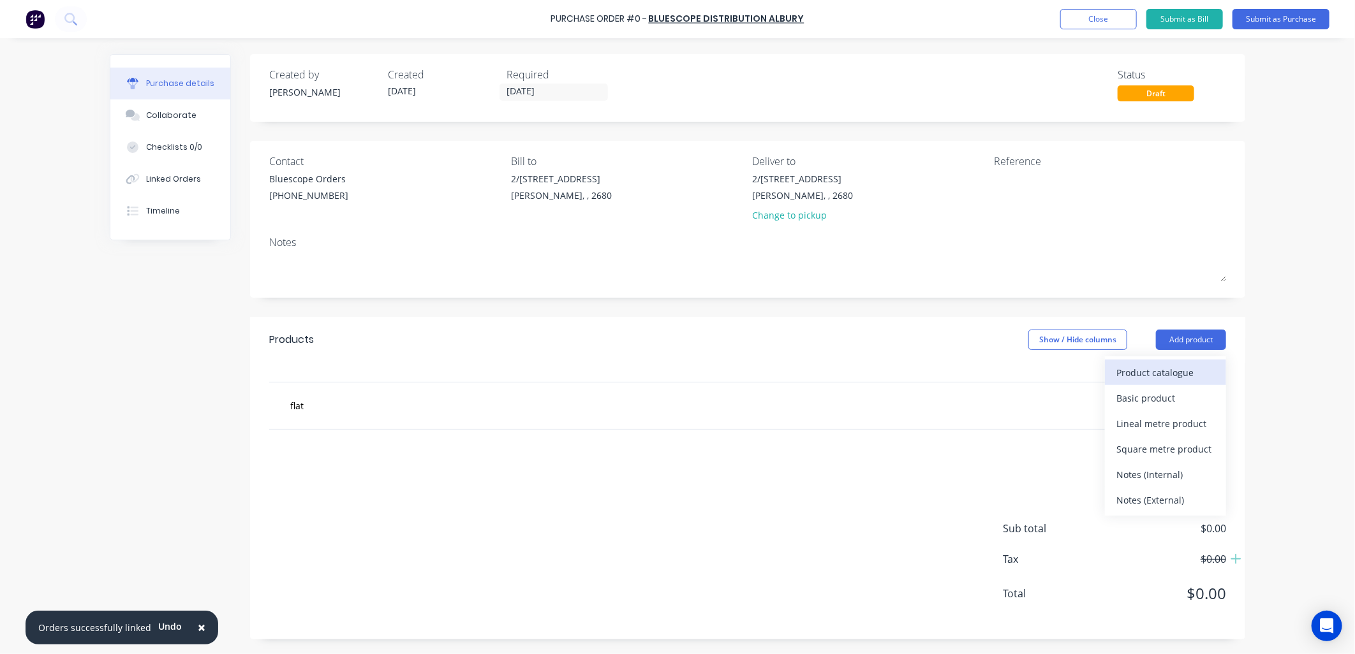
click at [1156, 369] on div "Product catalogue" at bounding box center [1165, 373] width 98 height 18
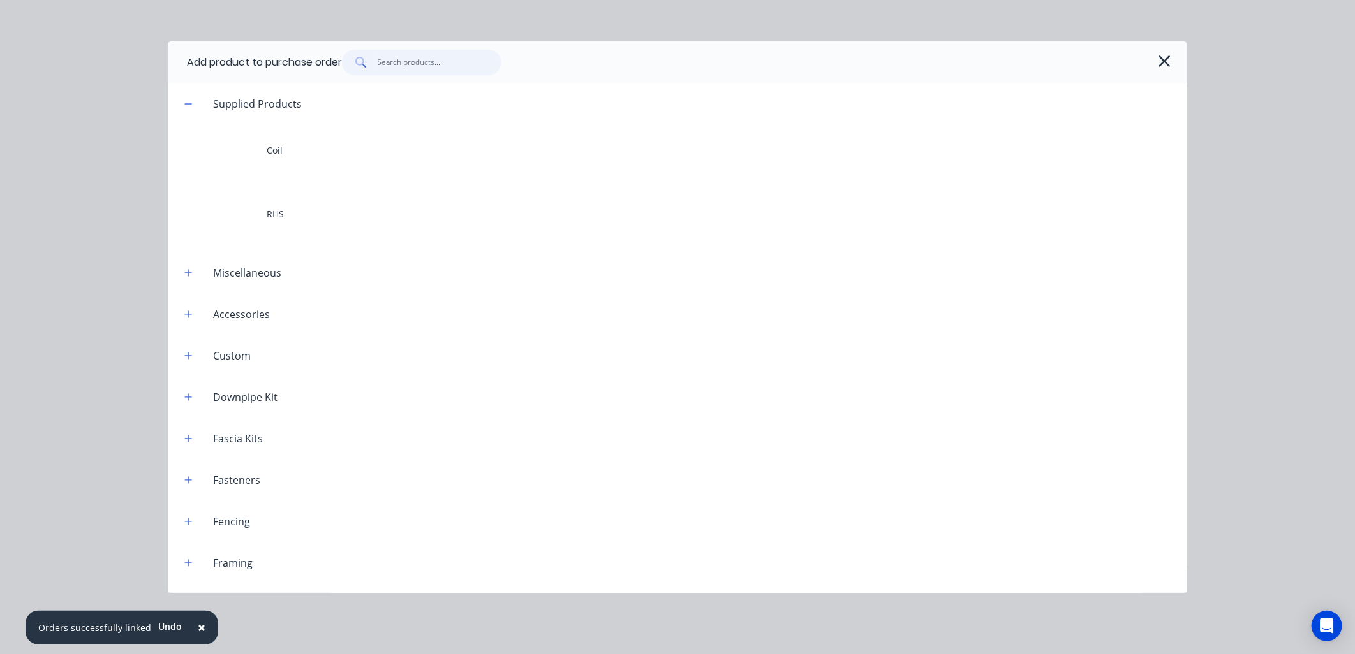
click at [436, 60] on input "text" at bounding box center [440, 63] width 124 height 26
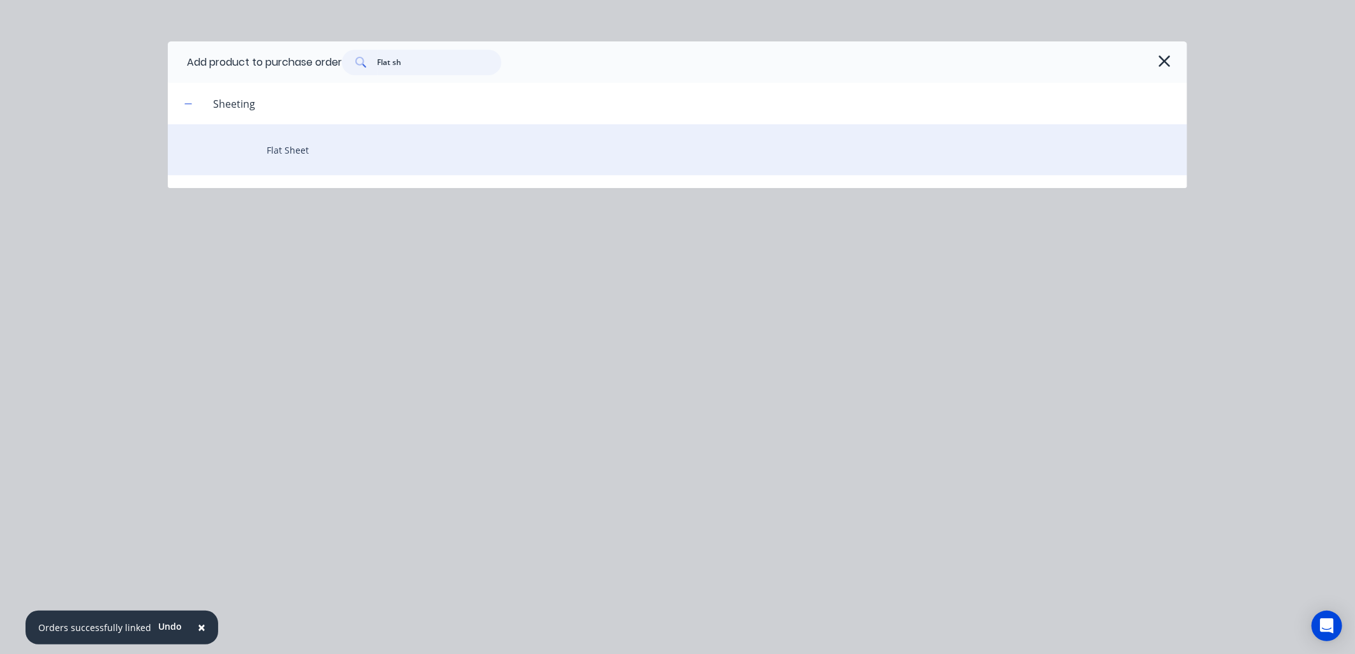
type input "Flat sh"
click at [295, 140] on div "Flat Sheet" at bounding box center [677, 149] width 1019 height 51
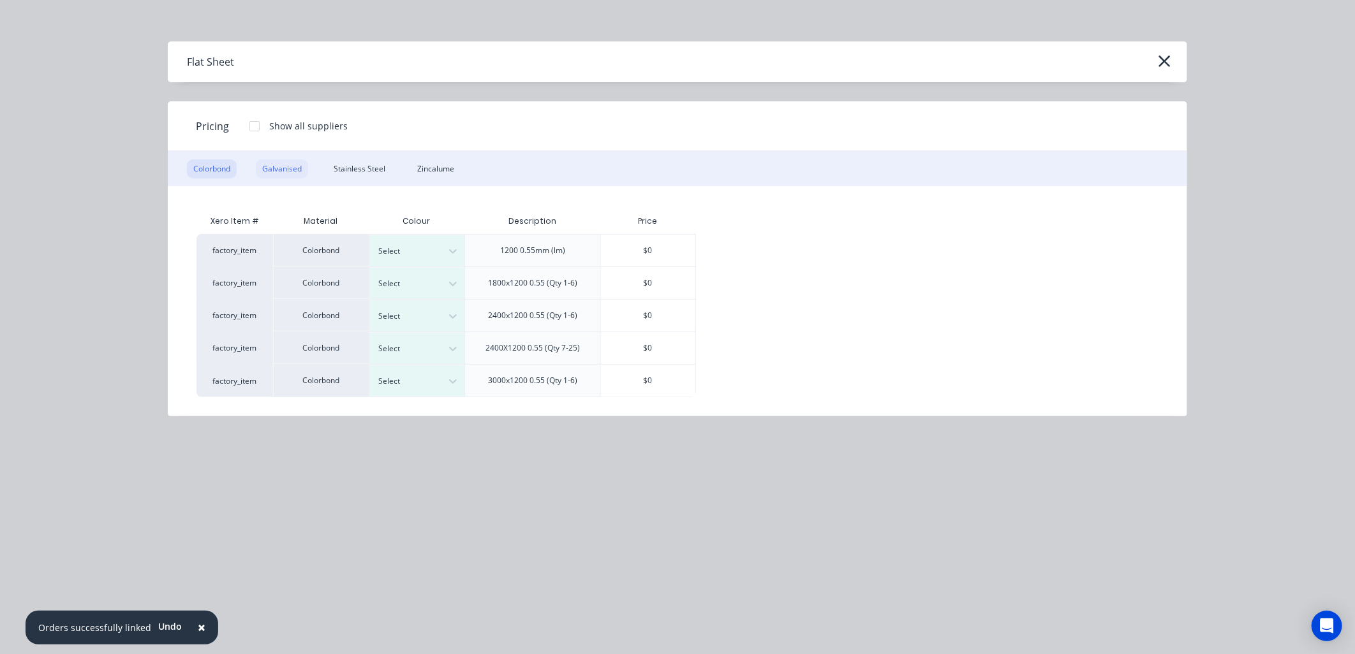
click at [284, 173] on div "Galvanised" at bounding box center [282, 168] width 52 height 19
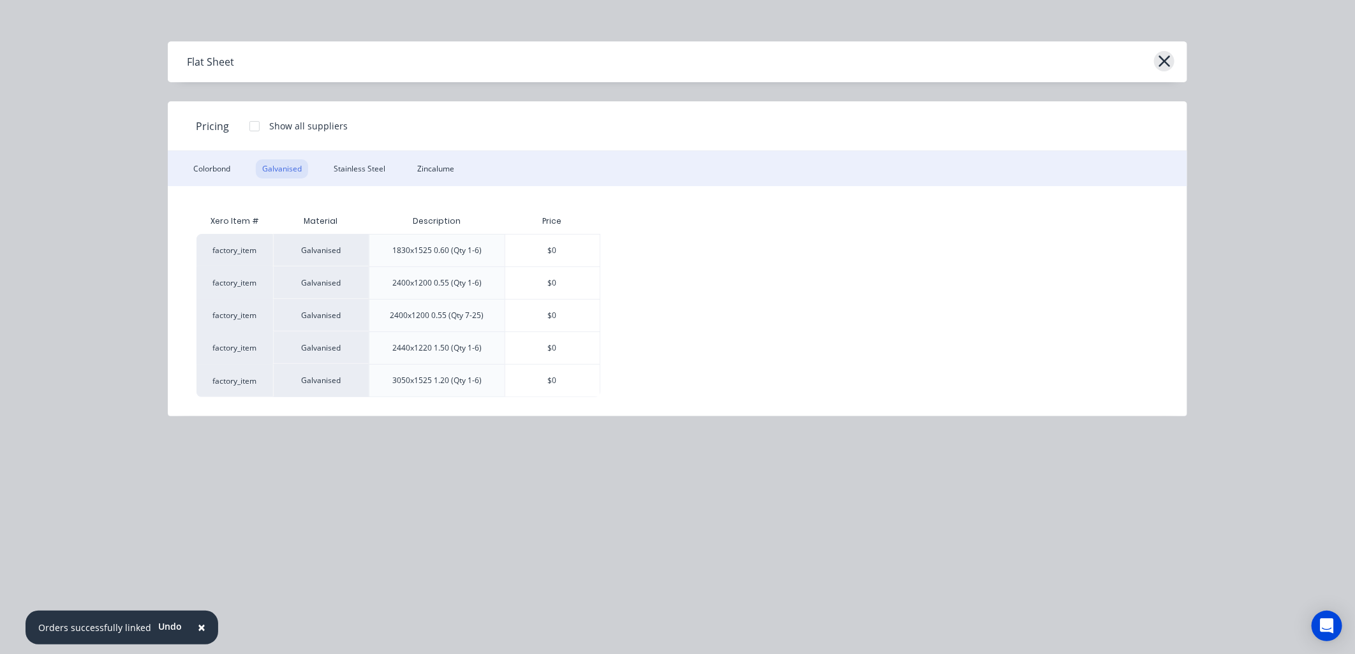
click at [1167, 58] on icon "button" at bounding box center [1163, 60] width 11 height 11
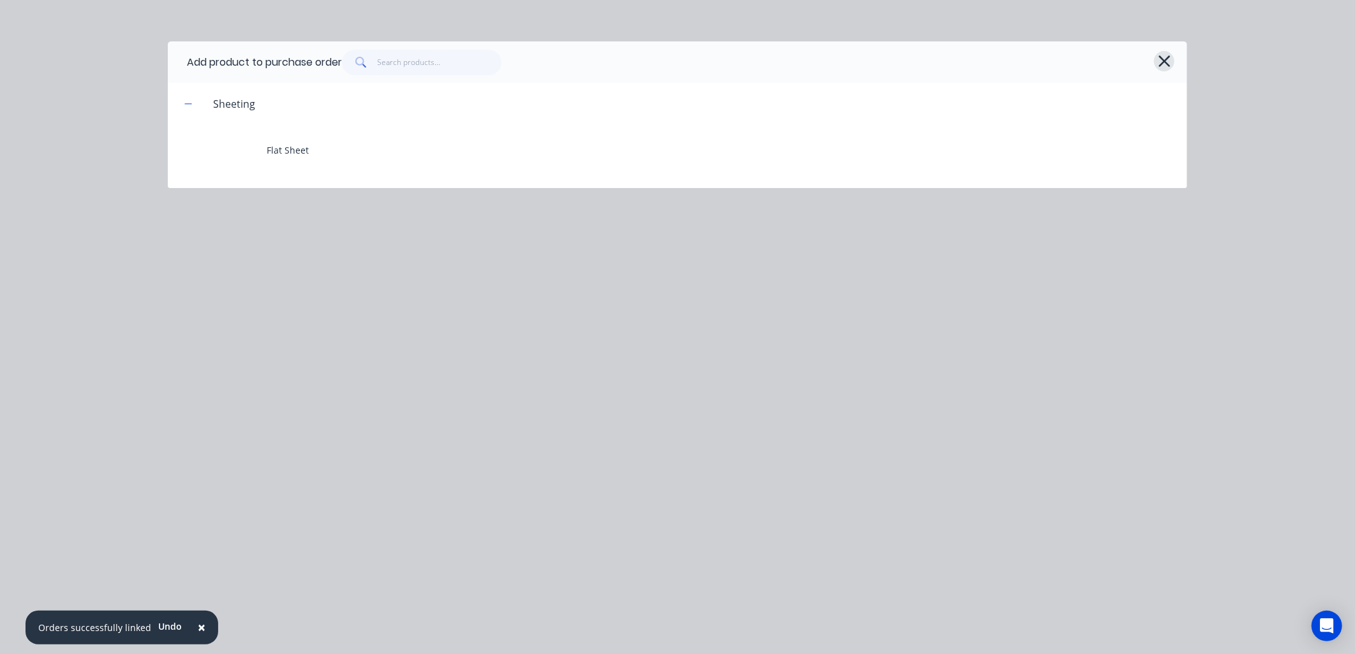
click at [1170, 54] on icon "button" at bounding box center [1164, 61] width 13 height 18
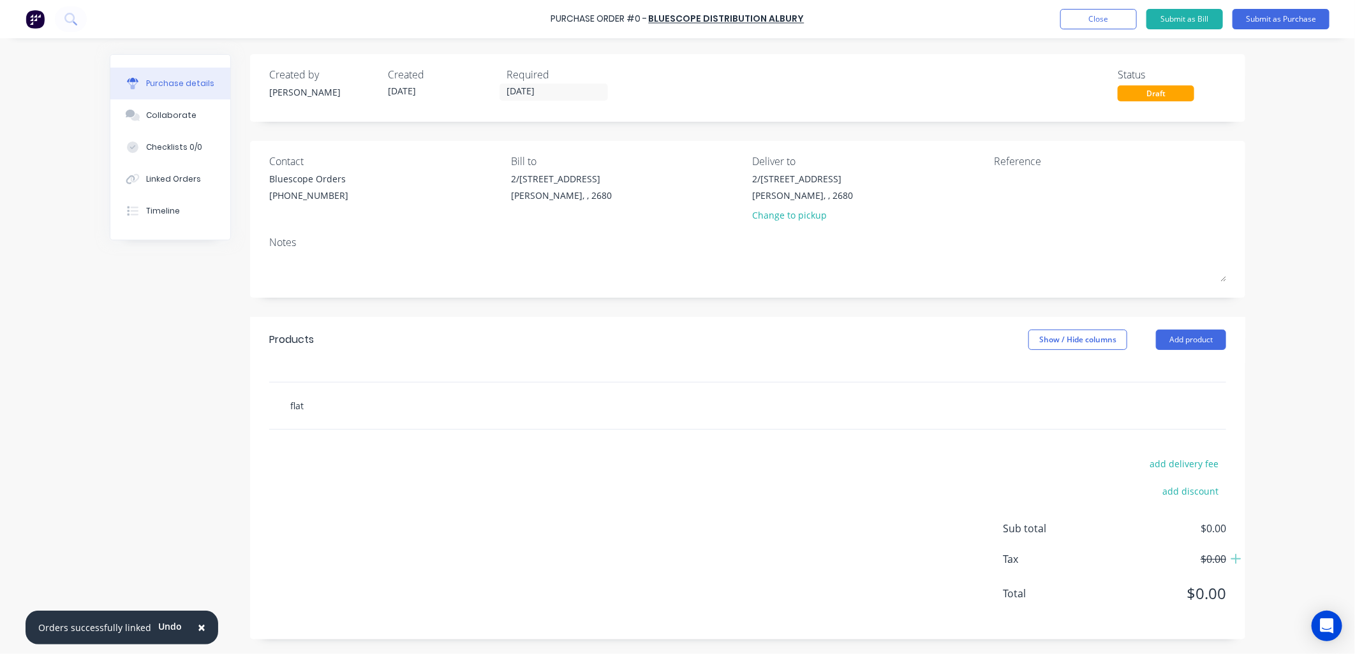
click at [314, 407] on input "flat" at bounding box center [417, 406] width 255 height 26
click at [1184, 339] on button "Add product" at bounding box center [1191, 340] width 70 height 20
click at [1149, 476] on div "Notes (Internal)" at bounding box center [1165, 475] width 98 height 18
